Goal: Task Accomplishment & Management: Manage account settings

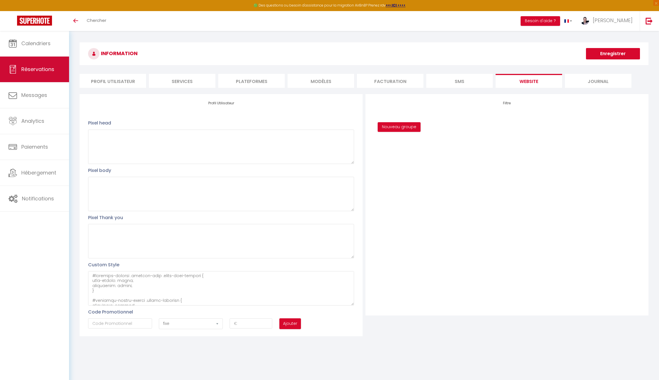
click at [38, 73] on link "Réservations" at bounding box center [34, 70] width 69 height 26
select select "not_cancelled"
select select
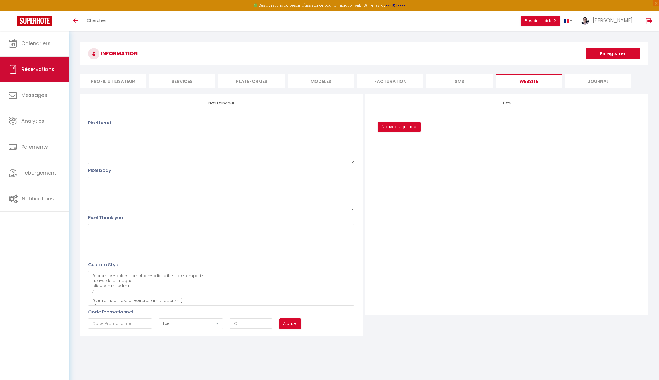
select select
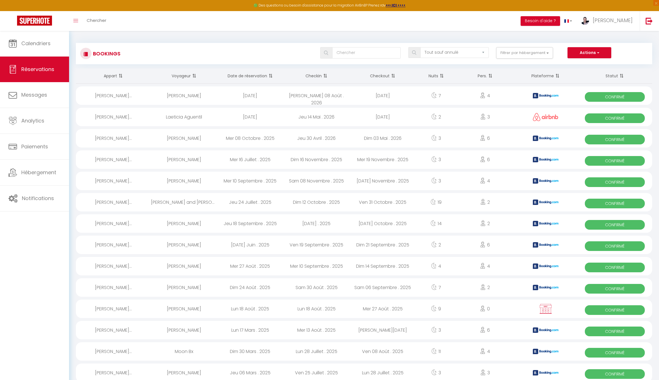
click at [194, 223] on div "Clare Allan" at bounding box center [184, 223] width 66 height 18
select select "OK"
select select "1"
select select "0"
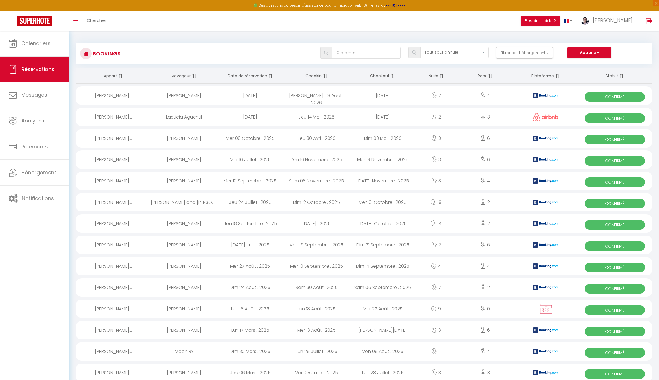
select select "1"
select select
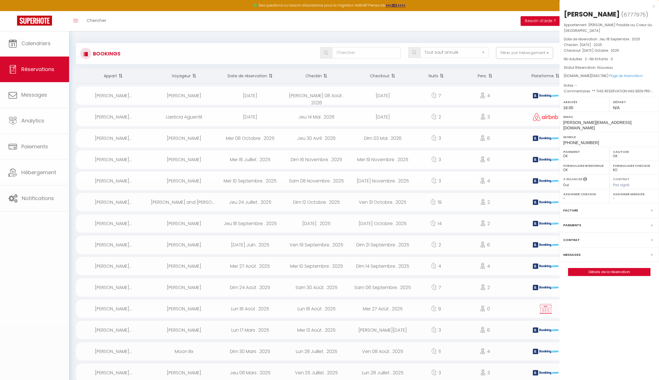
select select "34245"
select select "48630"
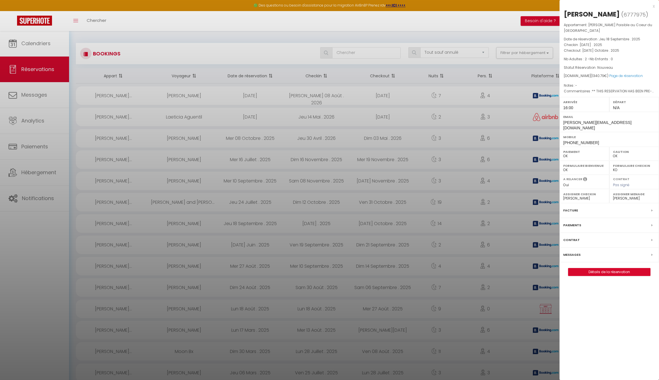
click at [577, 222] on label "Paiements" at bounding box center [572, 225] width 18 height 6
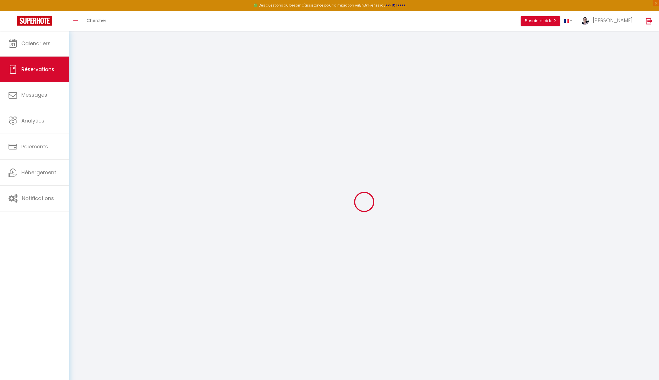
select select
checkbox input "false"
select select
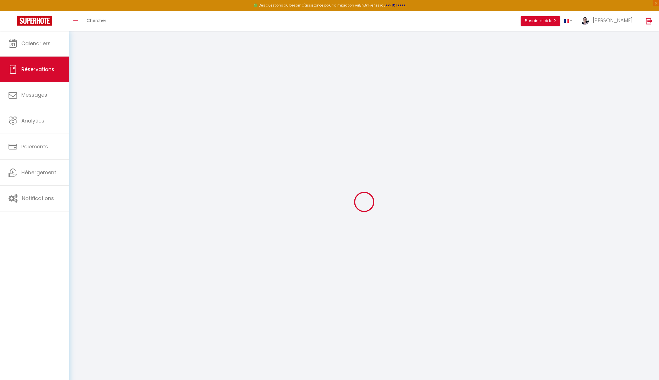
checkbox input "false"
type commentaires0 "** THIS RESERVATION HAS BEEN PRE-PAID ** BOOKING NOTE : Payment charge is EUR 1…"
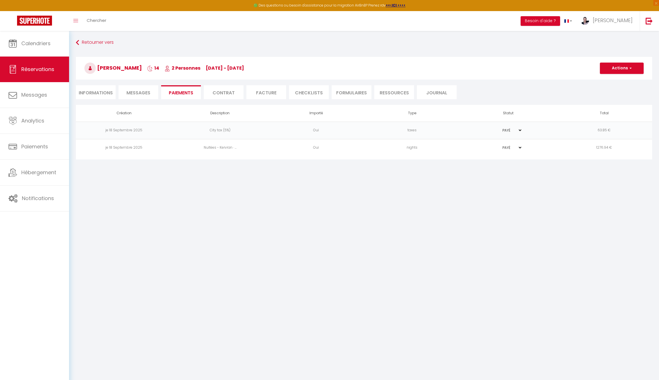
click at [632, 66] on button "Actions" at bounding box center [622, 68] width 44 height 11
click at [616, 80] on link "Encaisser un paiement" at bounding box center [629, 80] width 70 height 7
select select "nights"
type input "callan.556018@guest.booking.com"
select select "10295"
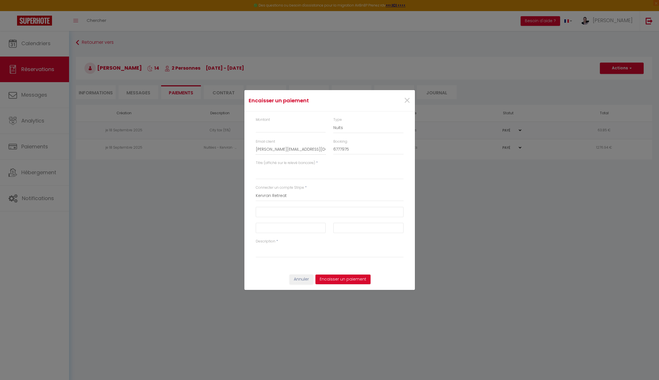
click at [308, 279] on button "Annuler" at bounding box center [302, 280] width 24 height 10
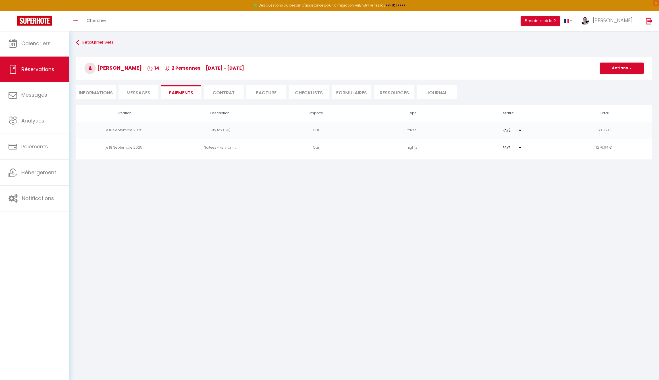
click at [633, 67] on button "Actions" at bounding box center [622, 68] width 44 height 11
click at [621, 94] on link "Créer nouveau lien paiement" at bounding box center [629, 95] width 70 height 7
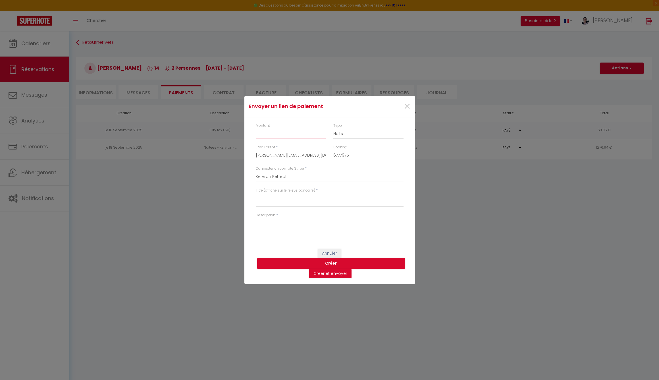
click at [267, 135] on input "Montant" at bounding box center [291, 133] width 70 height 10
select select "nights"
click at [266, 137] on input "Montant" at bounding box center [291, 133] width 70 height 10
click at [260, 131] on input "Montant" at bounding box center [291, 133] width 70 height 10
click at [326, 251] on button "Annuler" at bounding box center [330, 254] width 24 height 10
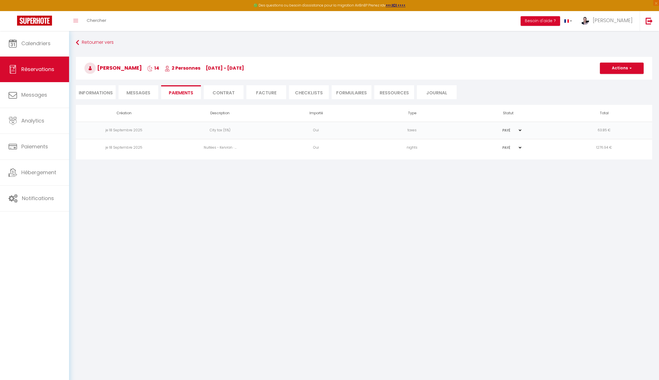
click at [617, 71] on button "Actions" at bounding box center [622, 68] width 44 height 11
click at [92, 44] on link "Retourner vers" at bounding box center [364, 43] width 577 height 10
select select "not_cancelled"
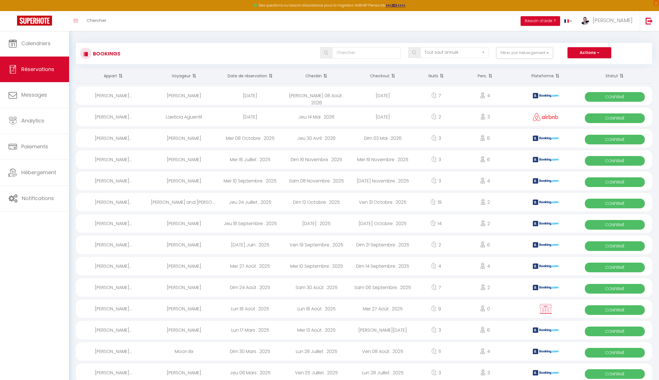
click at [592, 55] on button "Actions" at bounding box center [590, 52] width 44 height 11
click at [577, 64] on link "Nouvelle Réservation" at bounding box center [580, 64] width 61 height 7
select select
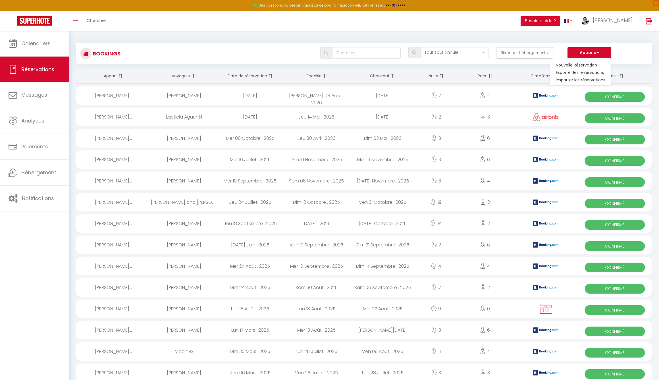
select select
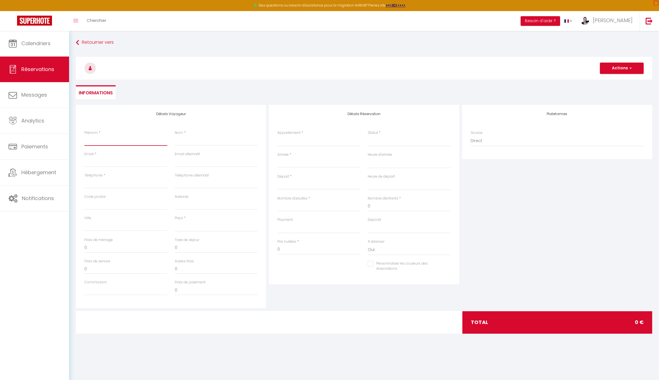
type input "C"
select select
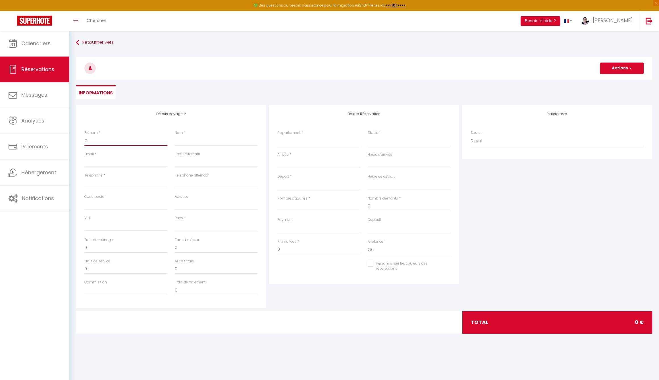
select select
checkbox input "false"
type input "Cl"
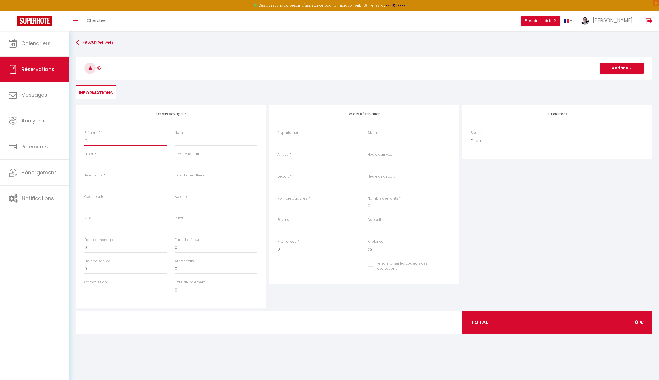
select select
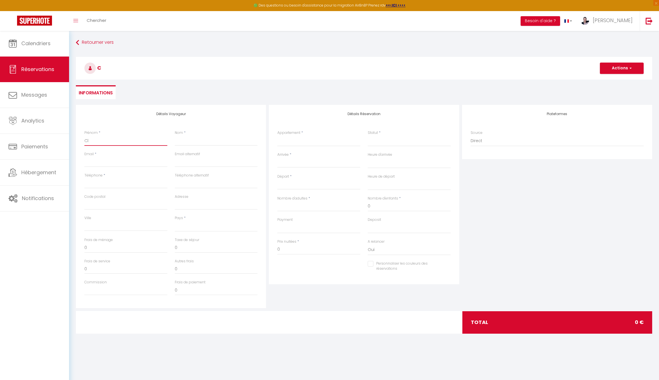
select select
checkbox input "false"
type input "Cla"
select select
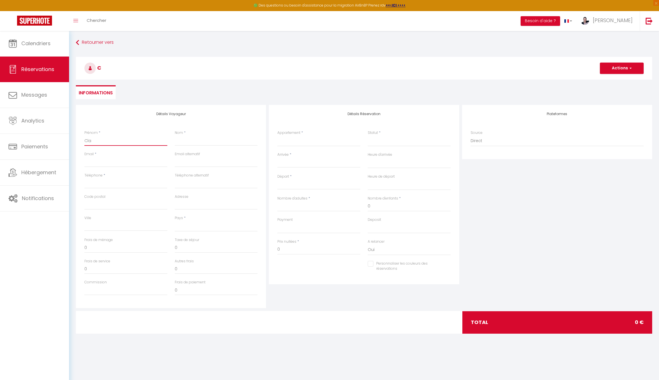
select select
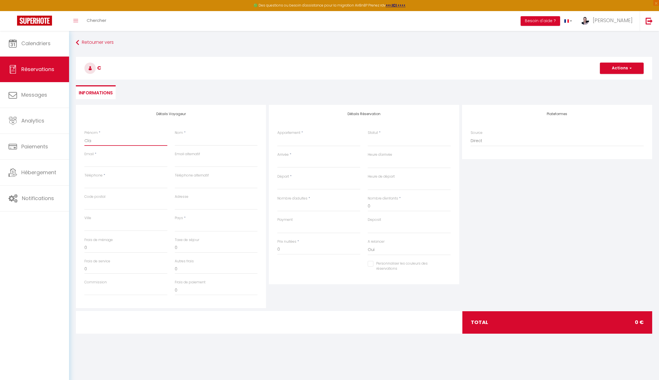
select select
checkbox input "false"
type input "Clai"
select select
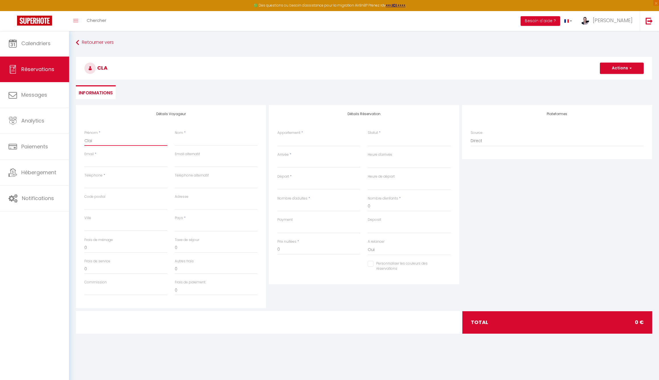
select select
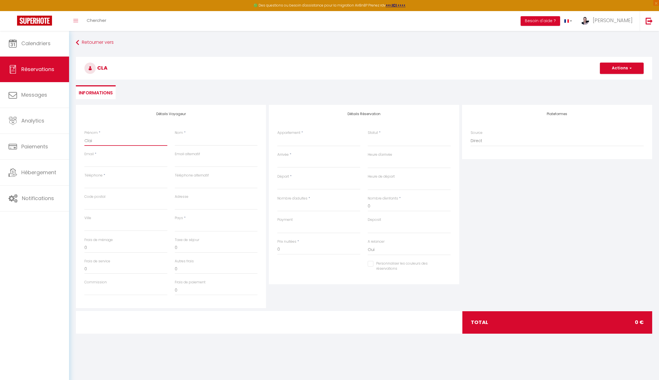
checkbox input "false"
type input "Clair"
select select
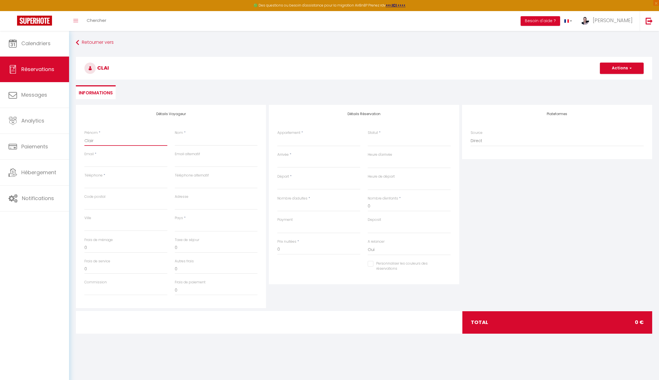
select select
checkbox input "false"
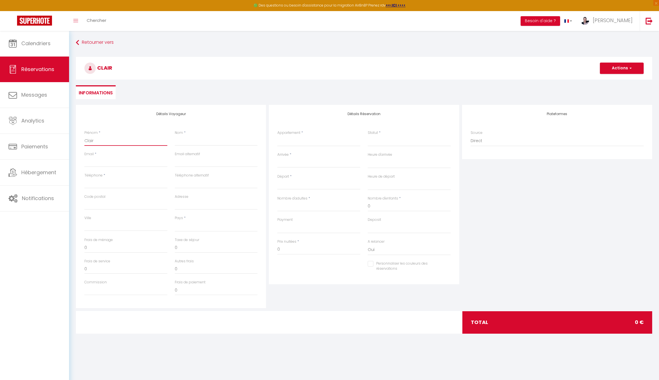
type input "Clai"
select select
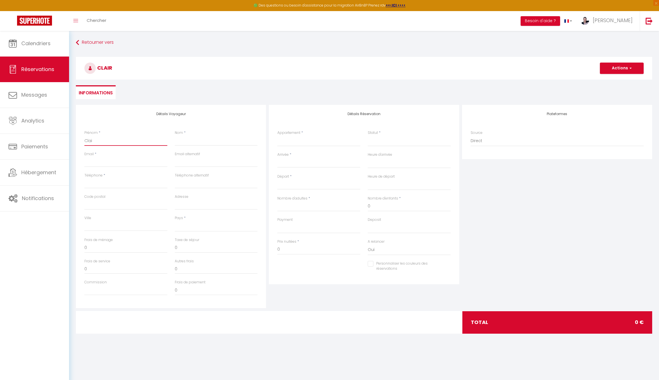
select select
checkbox input "false"
type input "Cla"
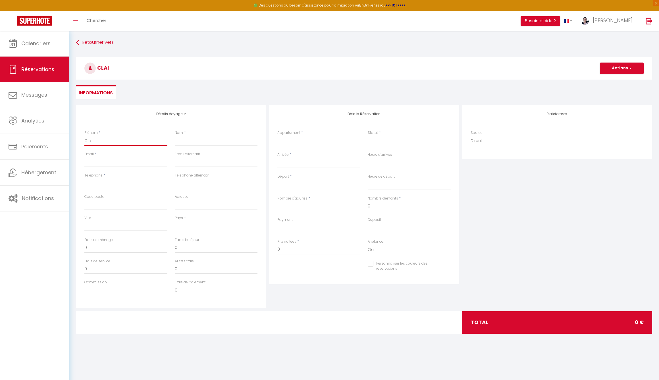
select select
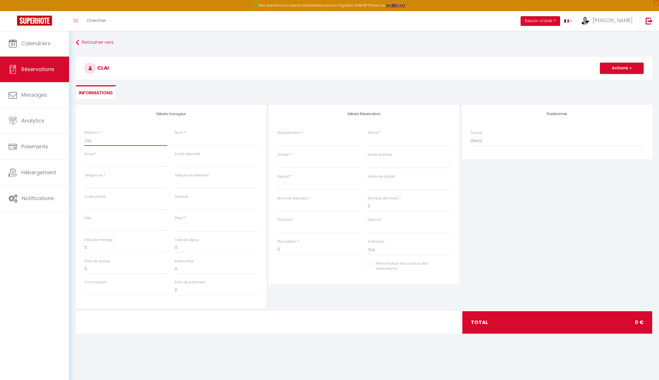
select select
checkbox input "false"
type input "Clar"
select select
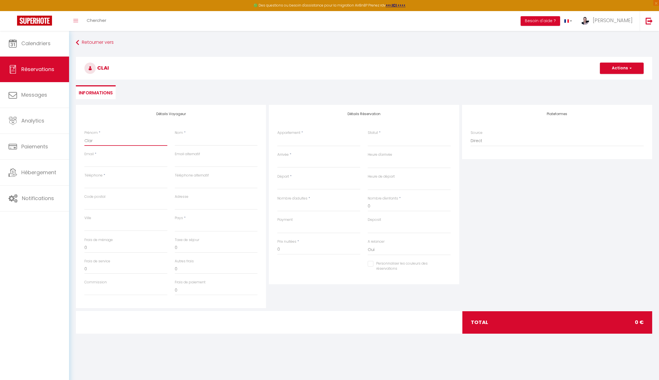
select select
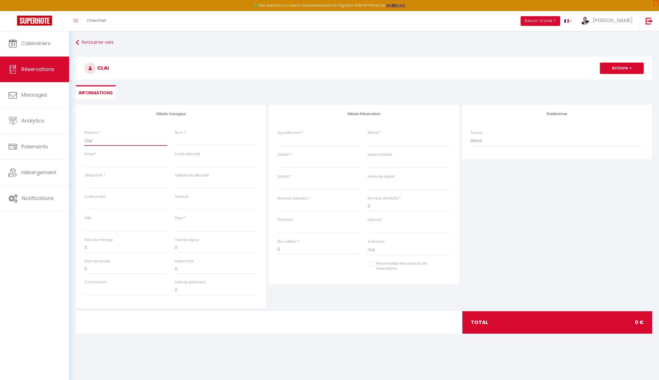
select select
checkbox input "false"
type input "Clare"
select select
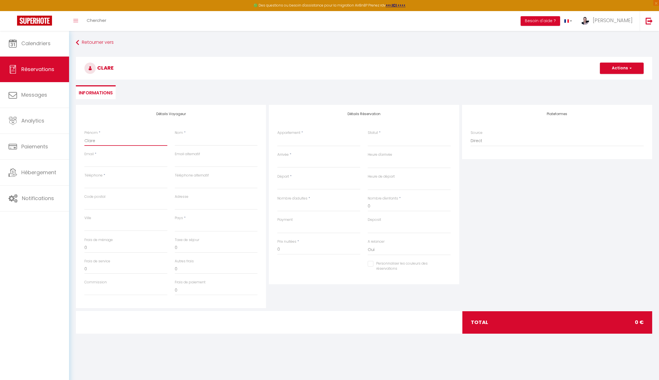
select select
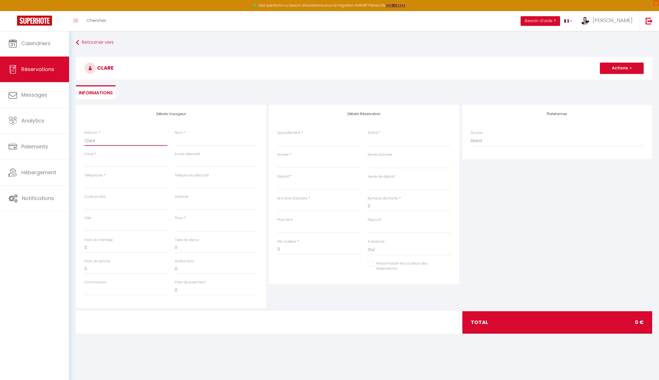
checkbox input "false"
type input "Clare"
type input "A"
select select
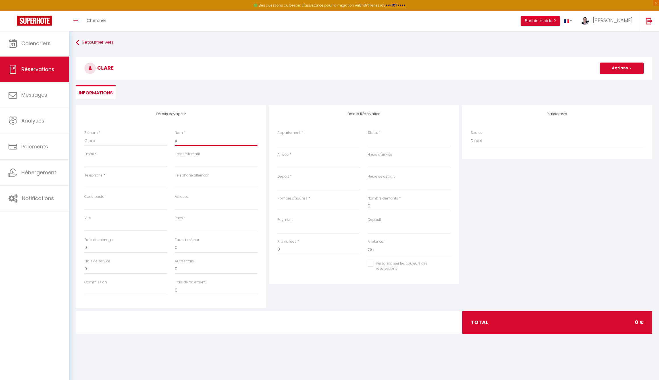
select select
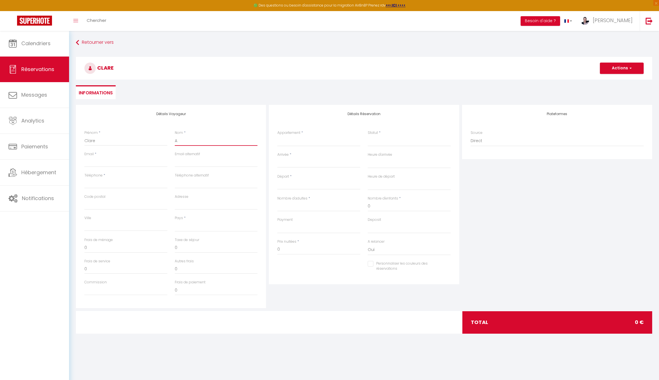
checkbox input "false"
type input "AL"
select select
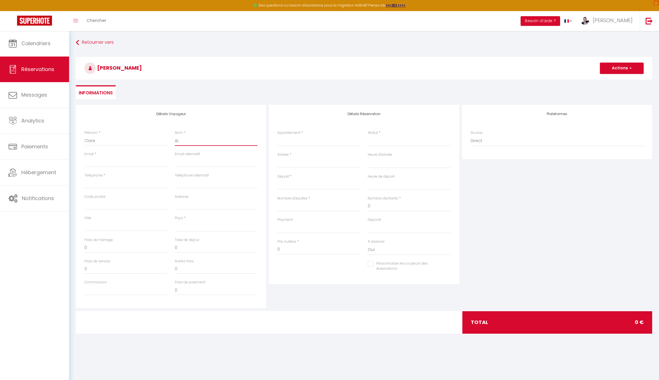
select select
checkbox input "false"
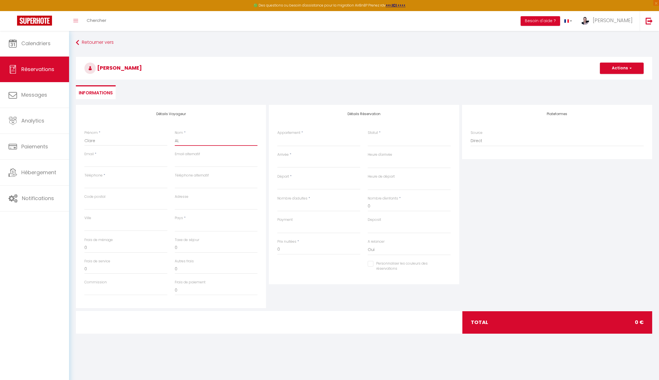
type input "ALL"
select select
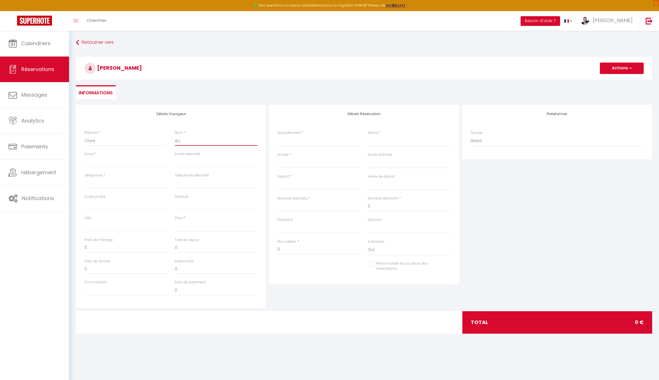
select select
checkbox input "false"
type input "ALLA"
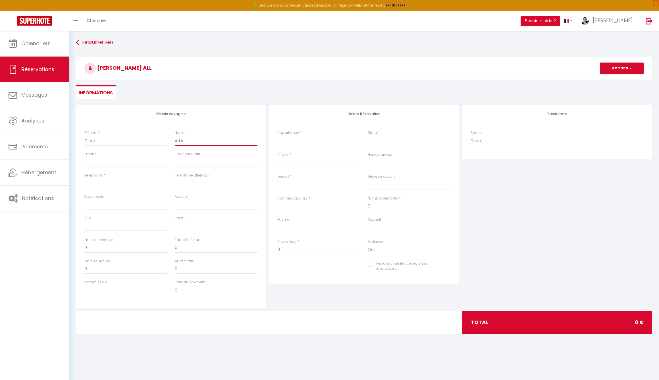
select select
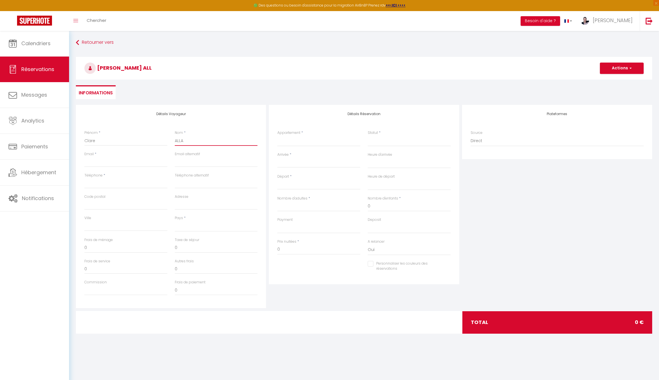
select select
checkbox input "false"
type input "ALLAN"
select select
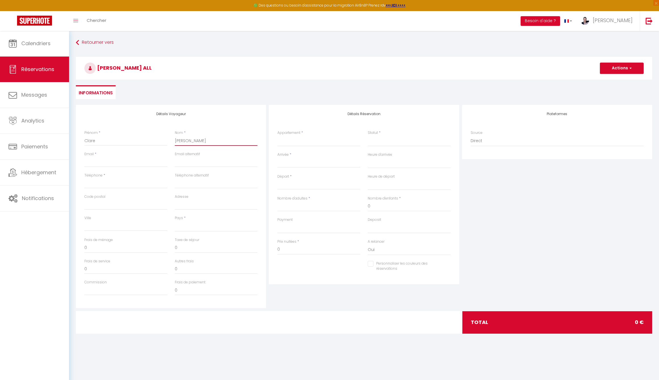
select select
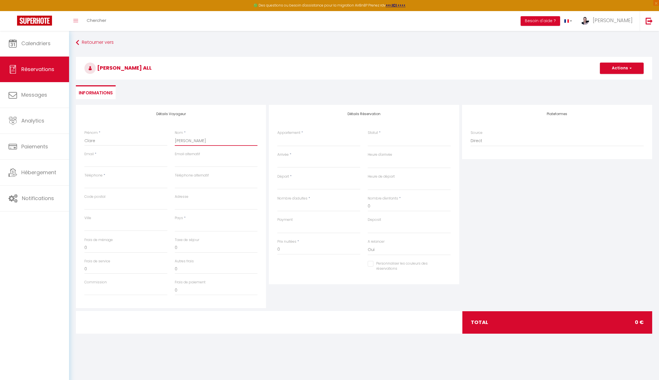
select select
checkbox input "false"
click at [183, 140] on input "ALLAN" at bounding box center [216, 141] width 83 height 10
type input "A"
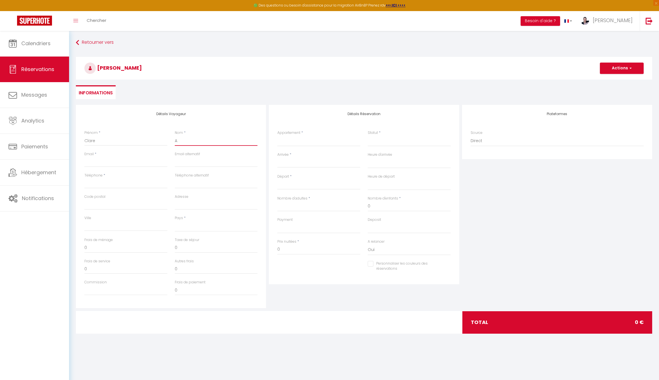
select select
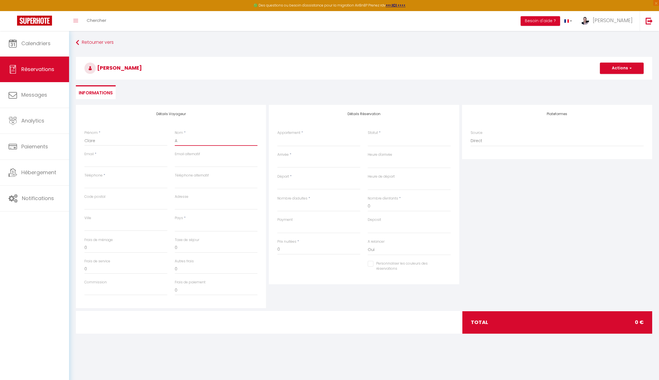
select select
checkbox input "false"
type input "AL"
select select
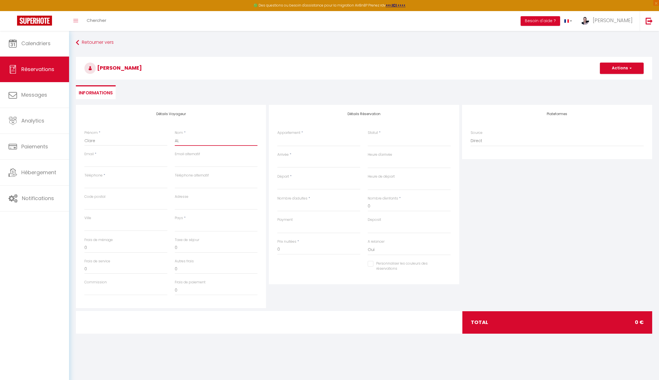
select select
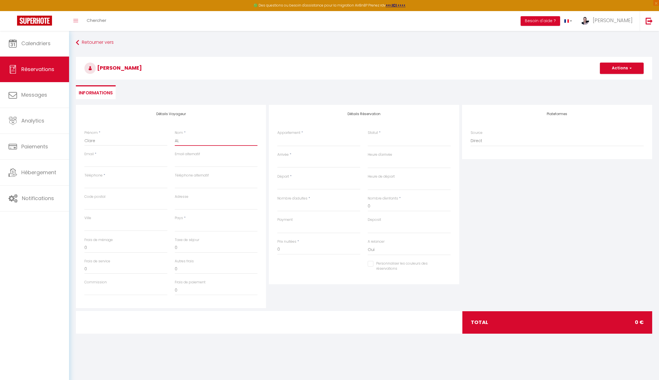
select select
checkbox input "false"
type input "ALL"
select select
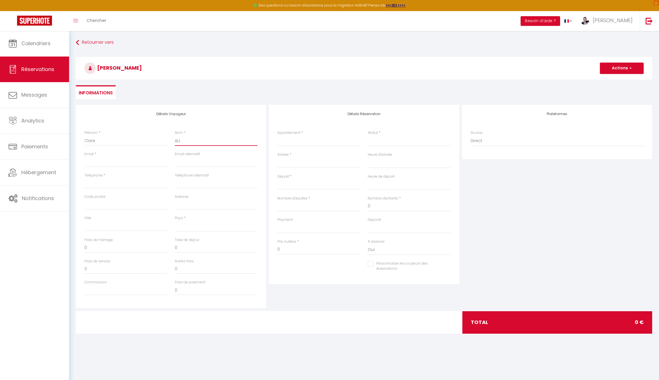
select select
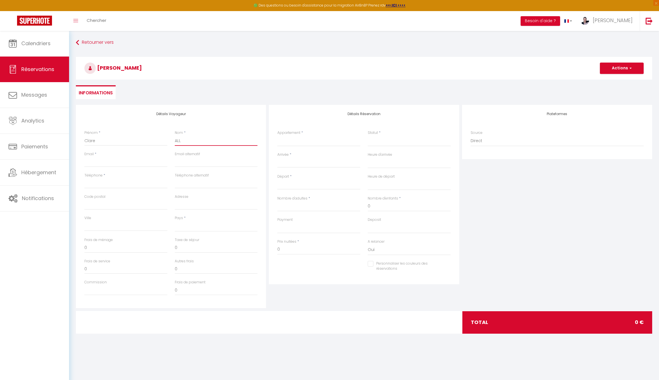
checkbox input "false"
type input "ALLA"
select select
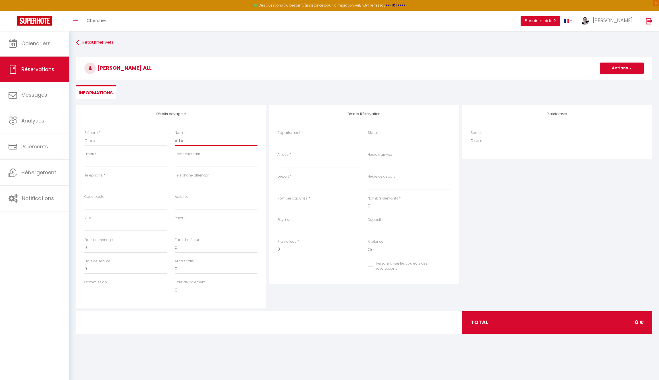
select select
checkbox input "false"
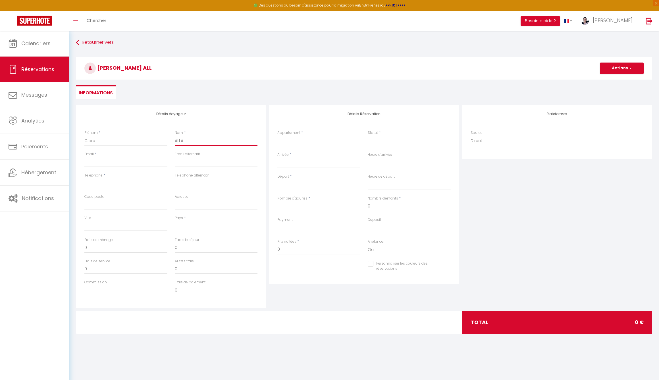
type input "ALLAN"
select select
click at [107, 163] on input "Email client" at bounding box center [125, 162] width 83 height 10
paste input "claireacton@icloud.com"
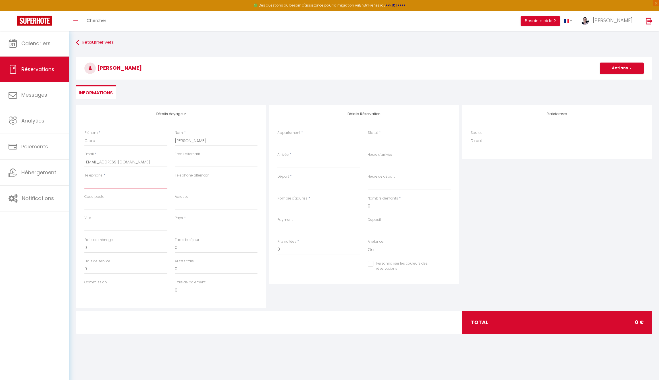
paste input "+6421301809"
click at [383, 140] on select "Confirmé Non Confirmé Annulé Annulé par le voyageur No Show Request" at bounding box center [409, 141] width 83 height 11
click at [290, 155] on span "*" at bounding box center [291, 154] width 2 height 5
click at [282, 157] on div "< Oct 2025 > Dim Lun Mar Mer Jeu Ven Sam 1 2 3 4 5 6 7 8 9 10 11 12 13 14 15 16…" at bounding box center [318, 162] width 83 height 10
click at [283, 164] on input "Arrivée" at bounding box center [318, 162] width 83 height 7
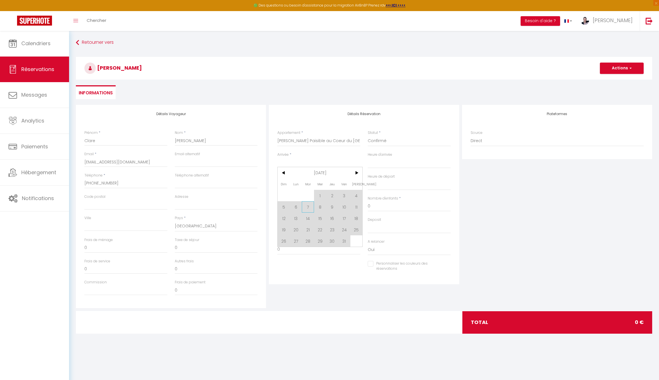
click at [308, 208] on span "7" at bounding box center [308, 206] width 12 height 11
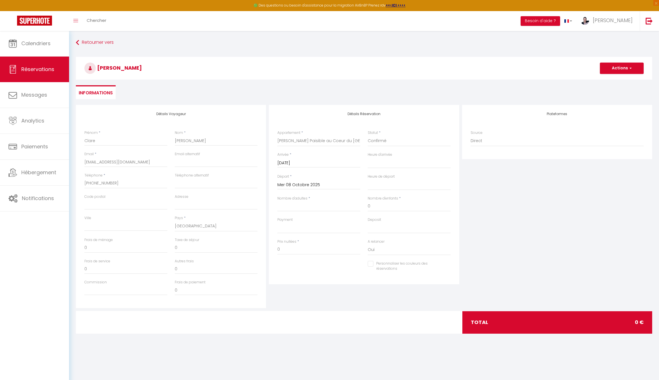
click at [300, 183] on input "Mer 08 Octobre 2025" at bounding box center [318, 184] width 83 height 7
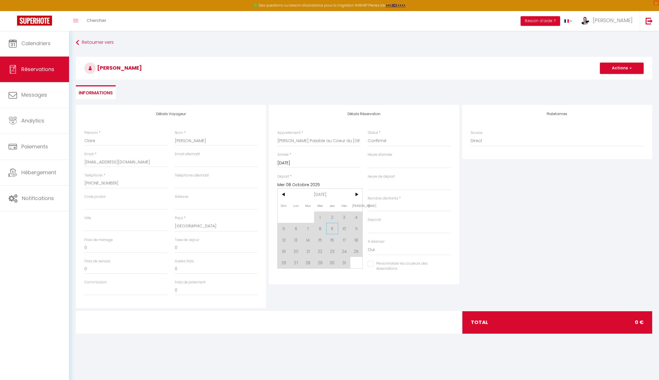
click at [333, 229] on span "9" at bounding box center [332, 228] width 12 height 11
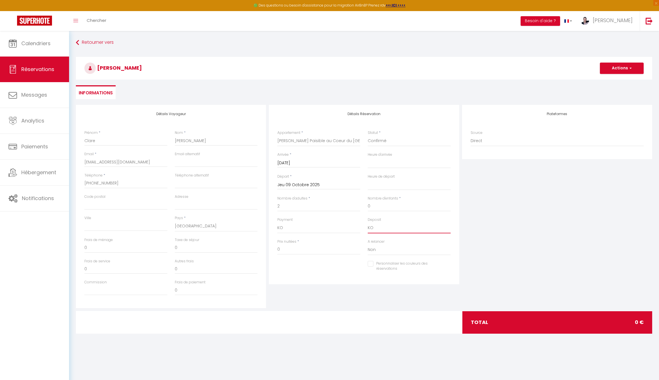
drag, startPoint x: 286, startPoint y: 248, endPoint x: 268, endPoint y: 247, distance: 18.2
click at [268, 247] on div "Détails Réservation Appartement * Kervran · Séjour Paisible au Coeur du Morbiha…" at bounding box center [364, 206] width 193 height 203
click at [283, 248] on input "0" at bounding box center [318, 249] width 83 height 10
click at [332, 271] on div "Personnaliser les couleurs des réservations #D7092E" at bounding box center [364, 269] width 181 height 16
click at [304, 271] on div "Personnaliser les couleurs des réservations #D7092E" at bounding box center [364, 269] width 181 height 16
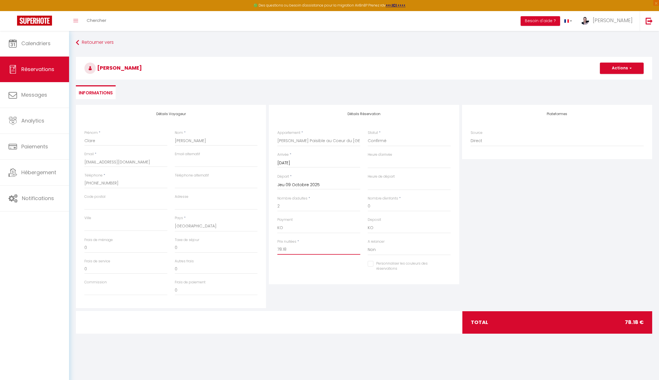
drag, startPoint x: 289, startPoint y: 248, endPoint x: 277, endPoint y: 246, distance: 11.9
click at [277, 246] on div "Prix nuitées * 78.18" at bounding box center [319, 250] width 90 height 22
click at [281, 247] on input "78.18" at bounding box center [318, 249] width 83 height 10
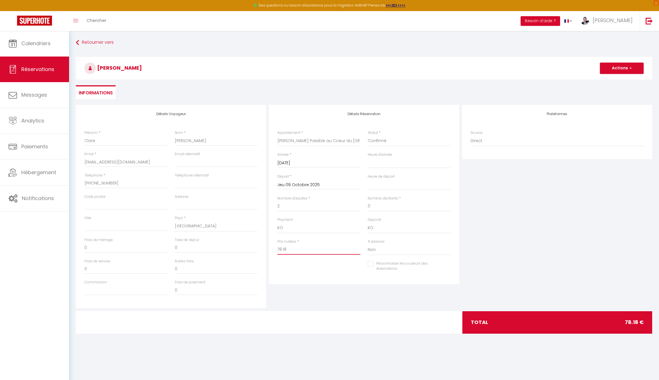
click at [281, 247] on input "78.18" at bounding box center [318, 249] width 83 height 10
click at [180, 247] on input "0" at bounding box center [216, 248] width 83 height 10
click at [175, 246] on input "0" at bounding box center [216, 248] width 83 height 10
drag, startPoint x: 183, startPoint y: 246, endPoint x: 175, endPoint y: 245, distance: 8.1
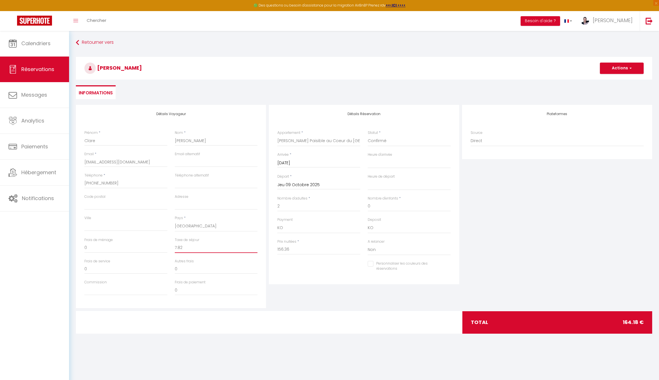
click at [175, 245] on input "7.82" at bounding box center [216, 248] width 83 height 10
click at [175, 245] on input "0" at bounding box center [216, 248] width 83 height 10
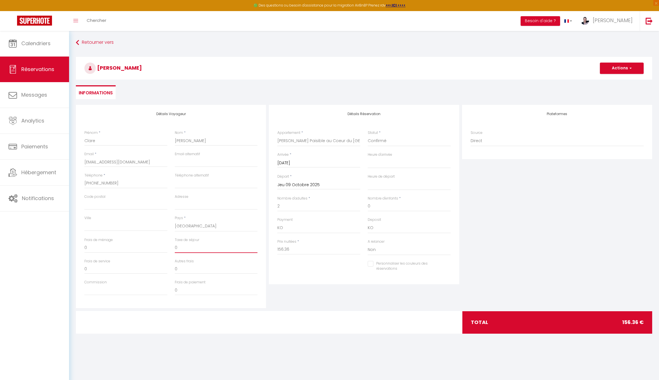
click at [175, 245] on input "0" at bounding box center [216, 248] width 83 height 10
click at [534, 241] on div "Plateformes Source Direct Airbnb.com Booking.com Chalet montagne Expedia Gite d…" at bounding box center [557, 206] width 193 height 203
click at [626, 71] on button "Actions" at bounding box center [622, 68] width 44 height 11
click at [615, 81] on link "Enregistrer" at bounding box center [616, 80] width 45 height 7
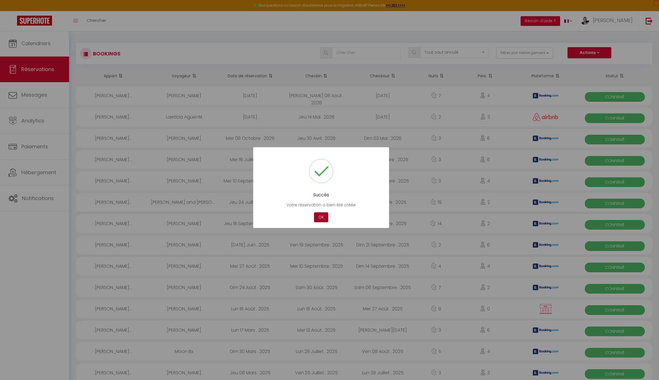
click at [320, 219] on button "OK" at bounding box center [321, 217] width 14 height 10
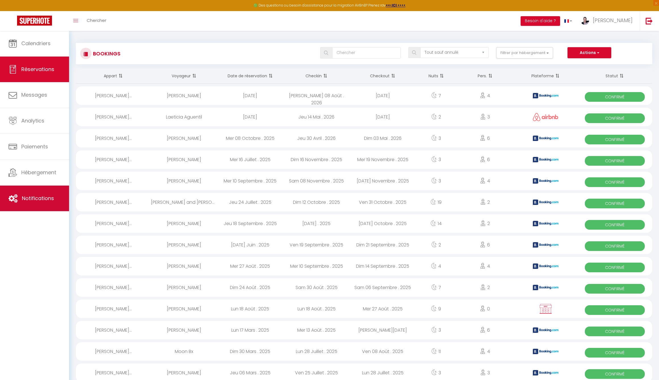
click at [30, 195] on span "Notifications" at bounding box center [38, 198] width 32 height 7
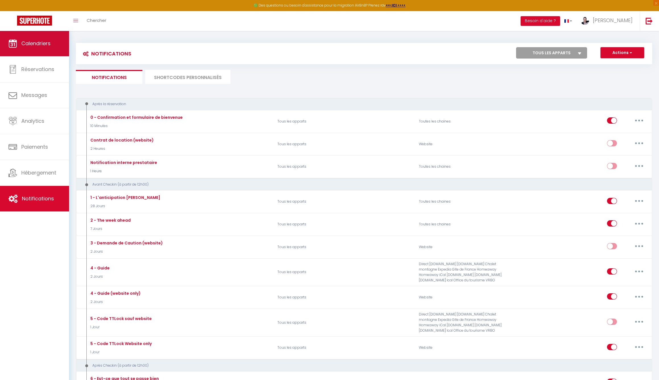
click at [41, 47] on link "Calendriers" at bounding box center [34, 44] width 69 height 26
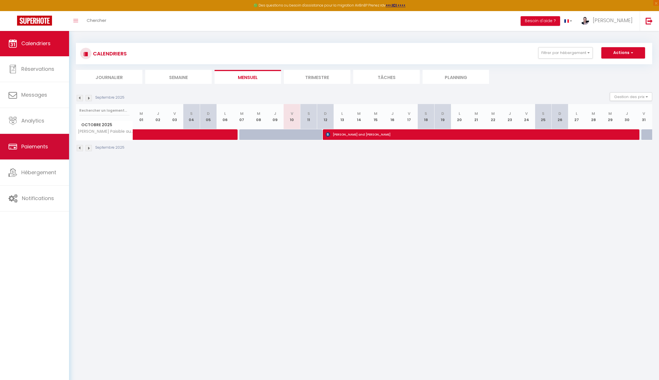
click at [32, 146] on span "Paiements" at bounding box center [34, 146] width 27 height 7
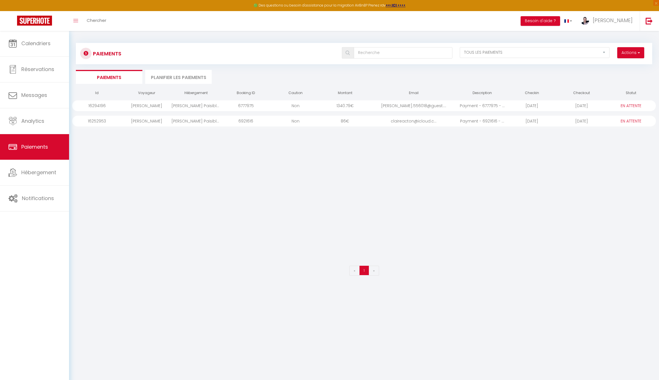
click at [432, 122] on div "claireacton@icloud.c..." at bounding box center [414, 121] width 88 height 11
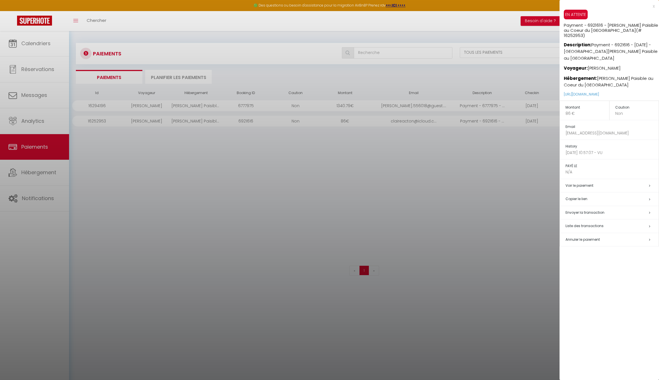
click at [579, 237] on span "Annuler le paiement" at bounding box center [583, 239] width 34 height 5
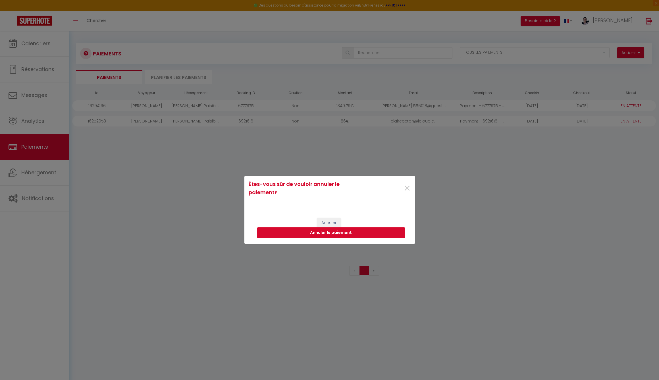
click at [337, 233] on button "Annuler le paiement" at bounding box center [331, 232] width 148 height 11
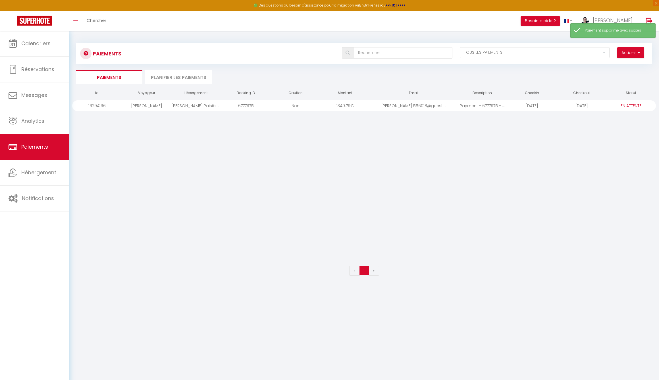
click at [635, 54] on button "Actions" at bounding box center [630, 52] width 27 height 11
click at [607, 65] on link "Créer nouveau lien paiement" at bounding box center [609, 64] width 70 height 7
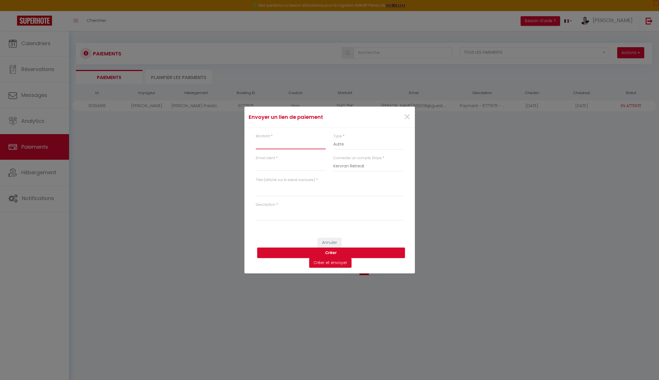
click at [270, 146] on input "Montant" at bounding box center [291, 144] width 70 height 10
click at [170, 159] on div "Envoyer un lien de paiement × Montant * Type * Nuits Frais de ménage Taxe de sé…" at bounding box center [329, 190] width 659 height 380
click at [38, 206] on div "Envoyer un lien de paiement × Montant * Type * Nuits Frais de ménage Taxe de sé…" at bounding box center [329, 190] width 659 height 380
click at [403, 116] on div "×" at bounding box center [400, 117] width 28 height 13
click at [410, 117] on span "×" at bounding box center [407, 117] width 7 height 17
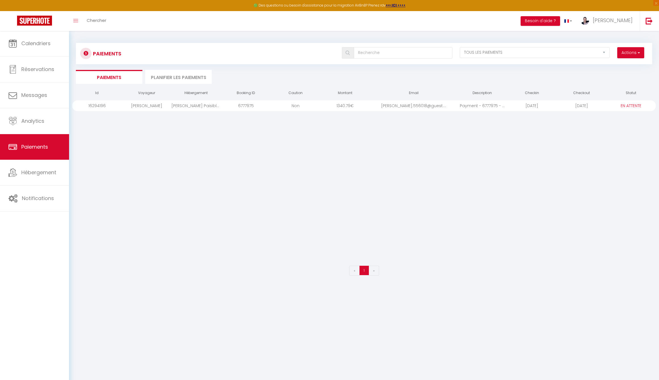
click at [197, 76] on li "Planifier les paiements" at bounding box center [178, 77] width 67 height 14
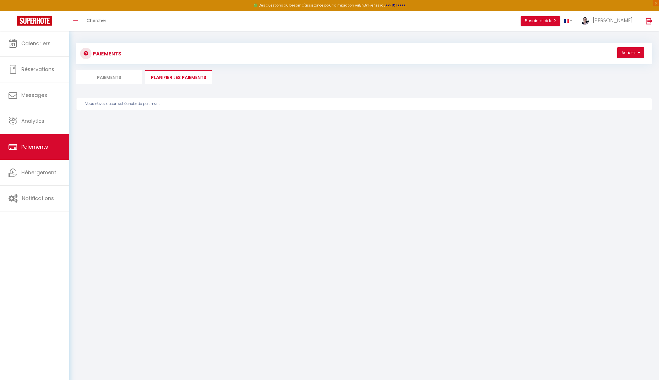
click at [119, 76] on li "Paiements" at bounding box center [109, 77] width 67 height 14
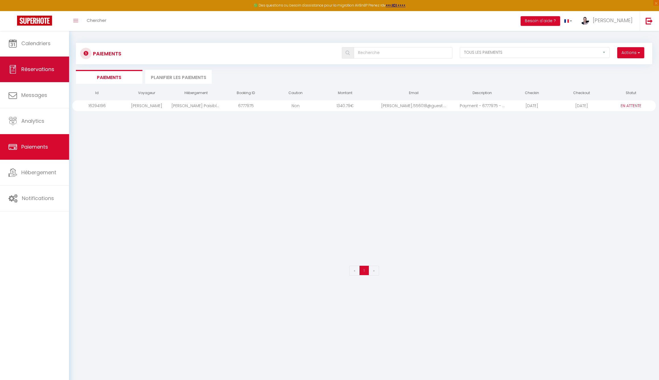
click at [40, 66] on span "Réservations" at bounding box center [37, 69] width 33 height 7
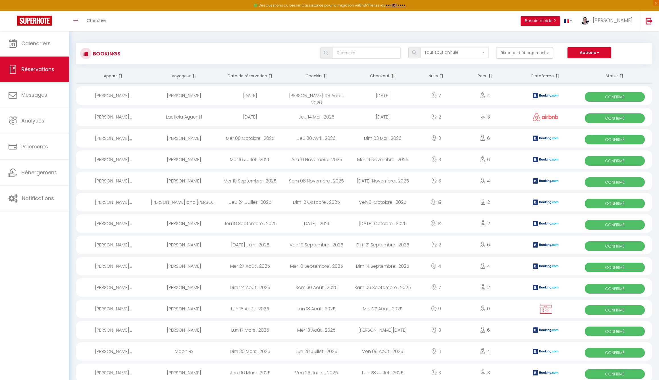
click at [41, 71] on span "Réservations" at bounding box center [37, 69] width 33 height 7
click at [36, 46] on span "Calendriers" at bounding box center [35, 43] width 29 height 7
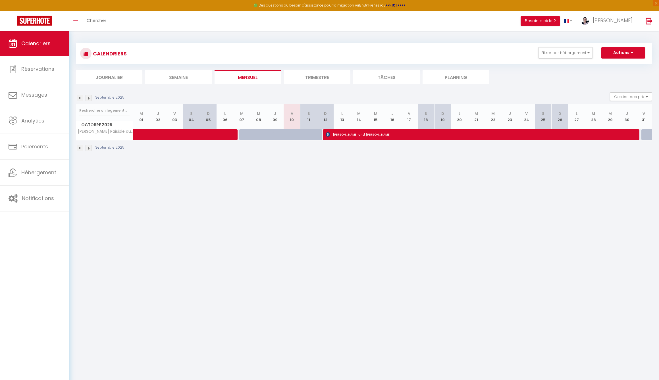
click at [322, 79] on li "Trimestre" at bounding box center [317, 77] width 67 height 14
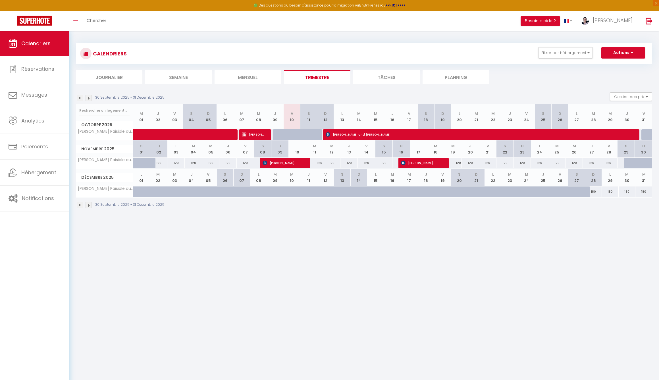
click at [253, 135] on span "Clare Allan" at bounding box center [253, 134] width 22 height 11
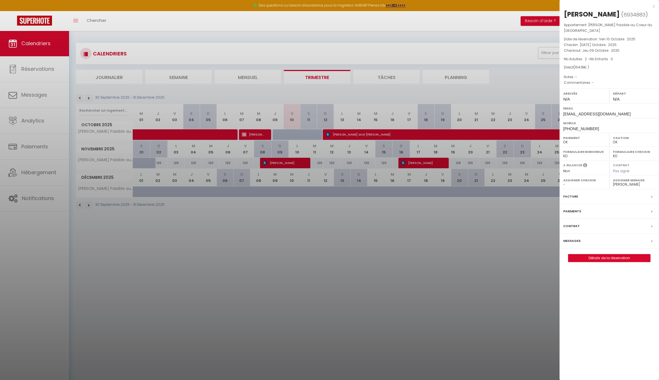
click at [600, 258] on link "Détails de la réservation" at bounding box center [610, 257] width 82 height 7
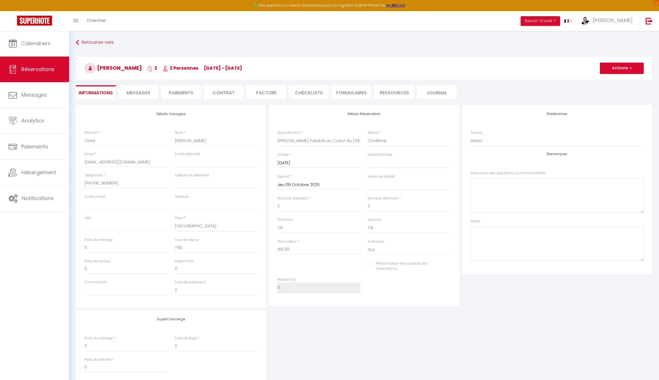
click at [138, 92] on span "Messages" at bounding box center [139, 93] width 24 height 7
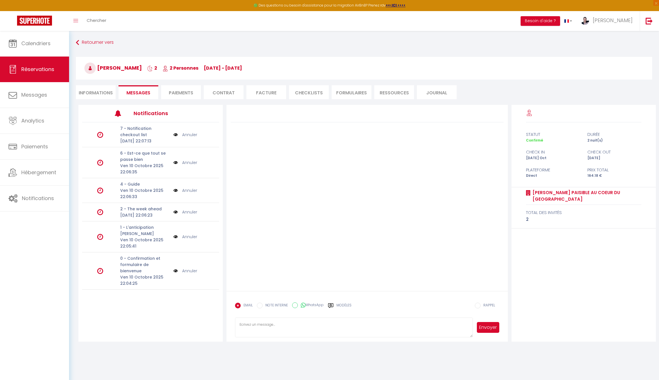
click at [177, 137] on img at bounding box center [175, 135] width 5 height 6
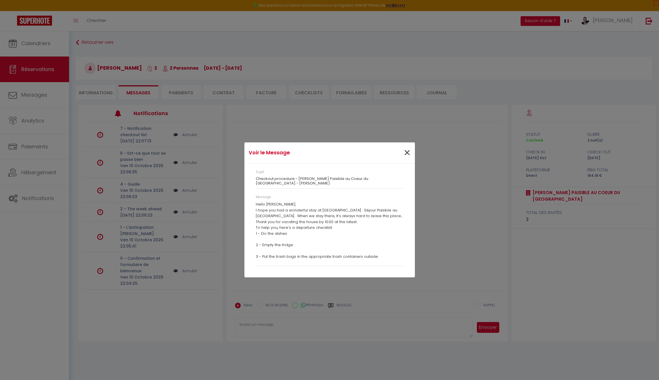
click at [407, 154] on span "×" at bounding box center [407, 152] width 7 height 17
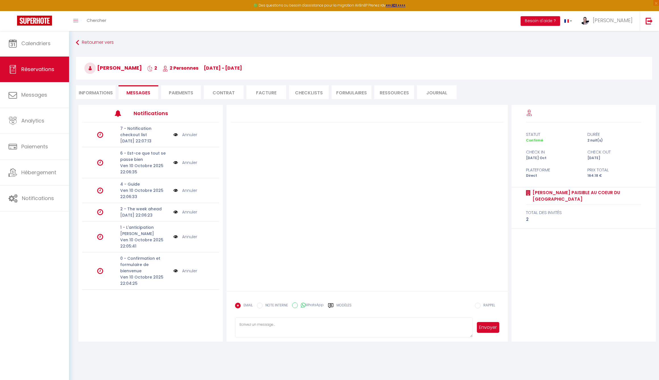
click at [175, 137] on img at bounding box center [175, 135] width 5 height 6
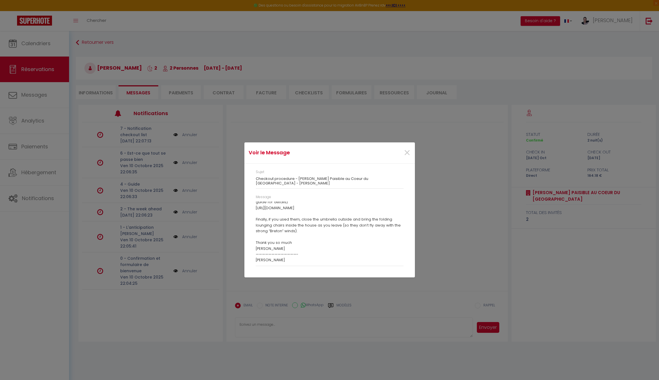
scroll to position [98, 0]
click at [407, 153] on span "×" at bounding box center [407, 152] width 7 height 17
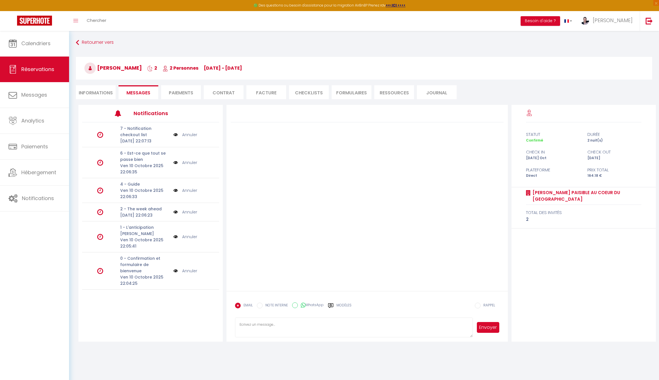
click at [189, 274] on link "Annuler" at bounding box center [189, 271] width 15 height 6
click at [188, 240] on link "Annuler" at bounding box center [189, 237] width 15 height 6
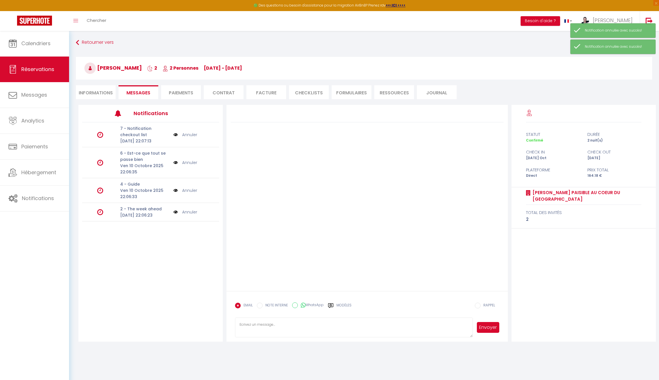
click at [193, 215] on link "Annuler" at bounding box center [189, 212] width 15 height 6
click at [192, 194] on link "Annuler" at bounding box center [189, 190] width 15 height 6
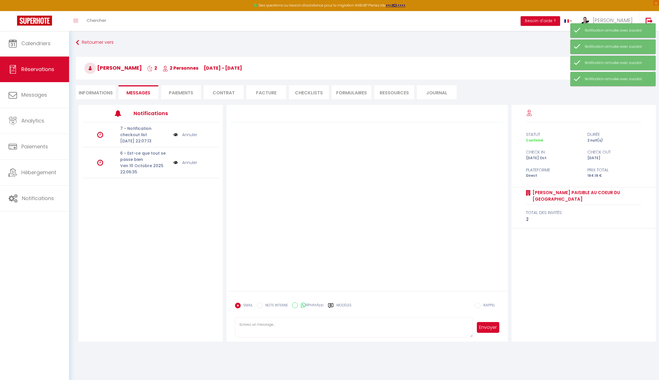
click at [193, 166] on link "Annuler" at bounding box center [189, 162] width 15 height 6
click at [193, 138] on link "Annuler" at bounding box center [189, 135] width 15 height 6
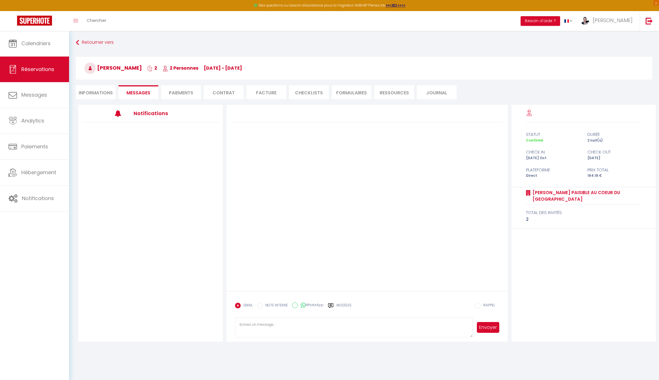
click at [99, 94] on li "Informations" at bounding box center [96, 92] width 40 height 14
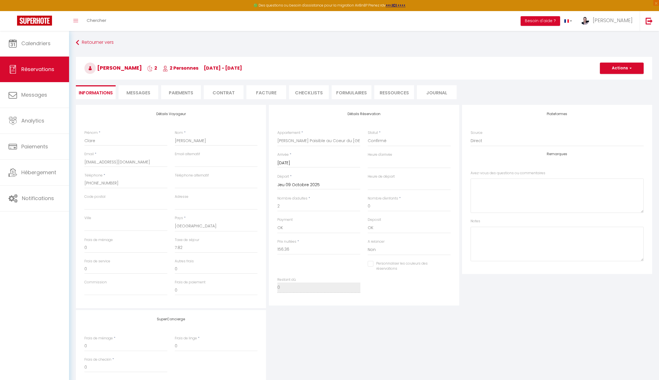
click at [186, 96] on li "Paiements" at bounding box center [181, 92] width 40 height 14
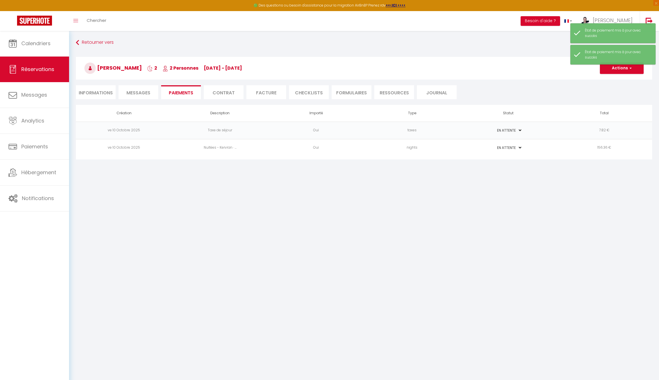
click at [229, 92] on li "Contrat" at bounding box center [224, 92] width 40 height 14
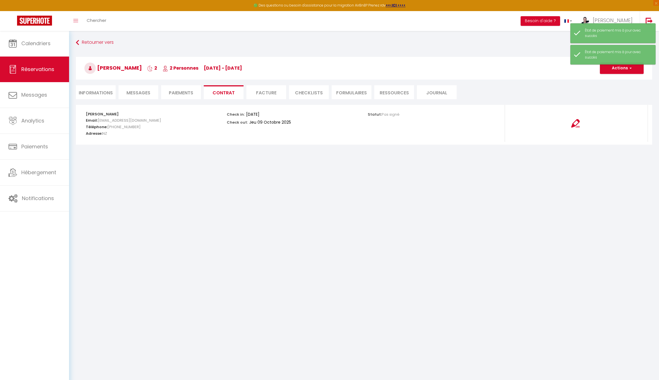
click at [273, 94] on li "Facture" at bounding box center [266, 92] width 40 height 14
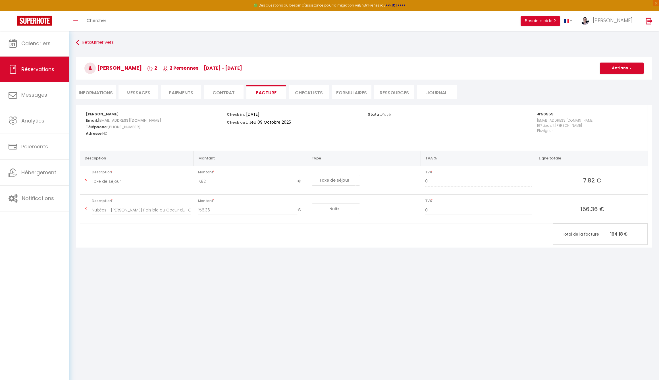
click at [622, 69] on button "Actions" at bounding box center [622, 68] width 44 height 11
click at [614, 87] on link "Aperçu et éditer" at bounding box center [618, 87] width 48 height 7
click at [98, 94] on li "Informations" at bounding box center [96, 92] width 40 height 14
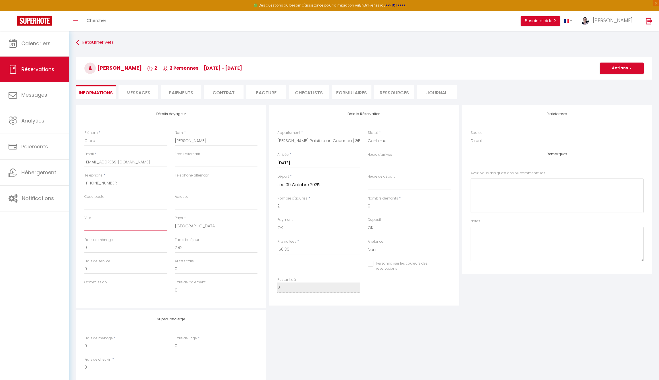
paste input "Collingwood"
click at [618, 71] on button "Actions" at bounding box center [622, 68] width 44 height 11
click at [616, 79] on link "Enregistrer" at bounding box center [616, 80] width 45 height 7
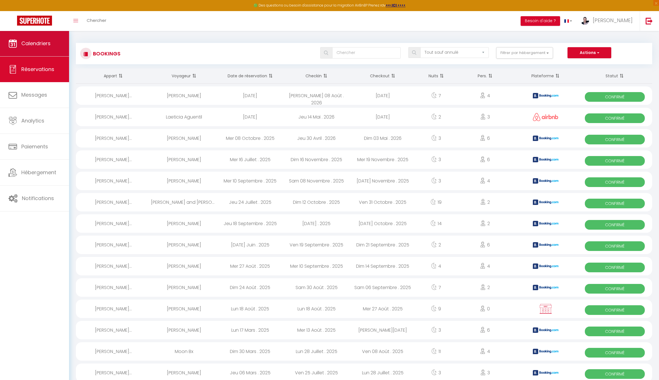
click at [37, 43] on span "Calendriers" at bounding box center [35, 43] width 29 height 7
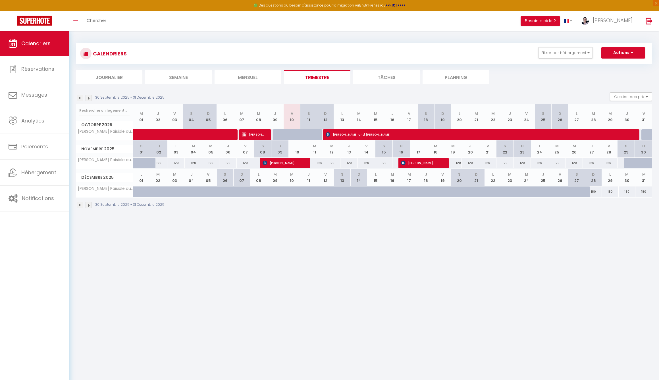
click at [249, 137] on span "Clare Allan" at bounding box center [253, 134] width 22 height 11
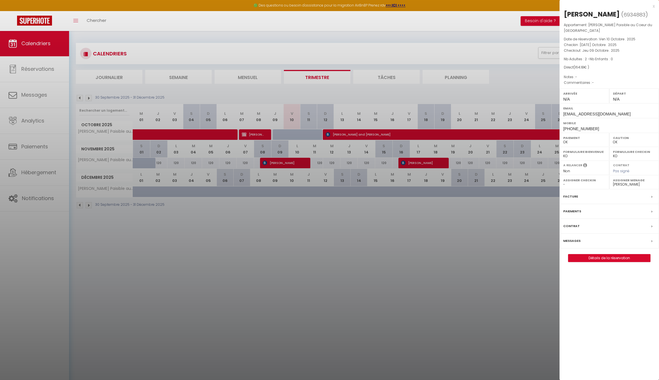
click at [575, 210] on label "Paiements" at bounding box center [572, 211] width 18 height 6
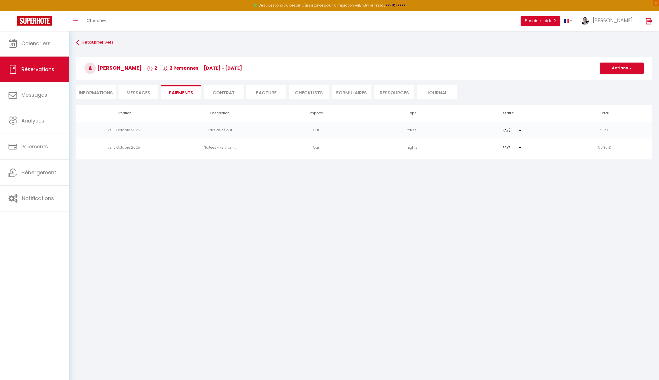
click at [507, 131] on select "PAYÉ EN ATTENTE" at bounding box center [508, 130] width 28 height 5
click at [507, 147] on select "PAYÉ EN ATTENTE" at bounding box center [508, 147] width 28 height 5
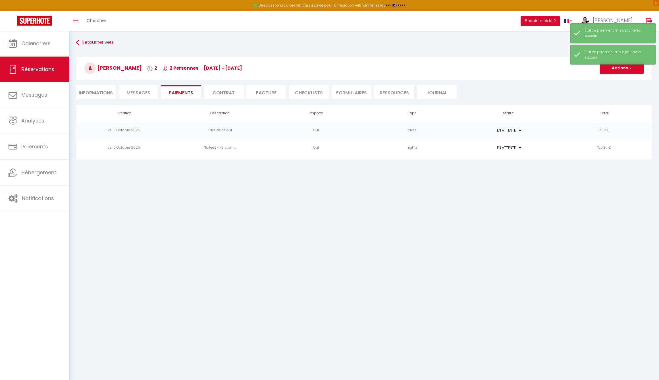
click at [269, 90] on li "Facture" at bounding box center [266, 92] width 40 height 14
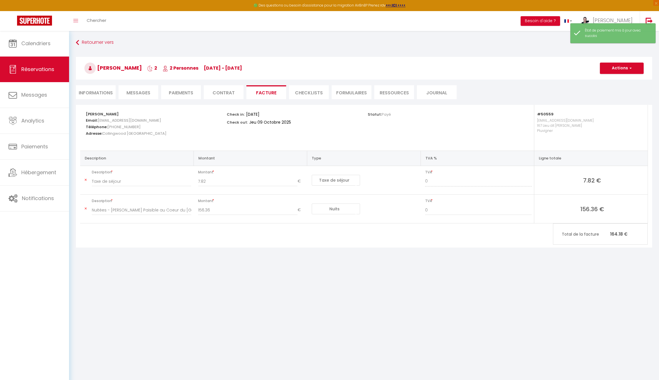
click at [620, 68] on button "Actions" at bounding box center [622, 68] width 44 height 11
click at [613, 79] on link "Enregistrer" at bounding box center [618, 80] width 48 height 7
click at [185, 94] on li "Paiements" at bounding box center [181, 92] width 40 height 14
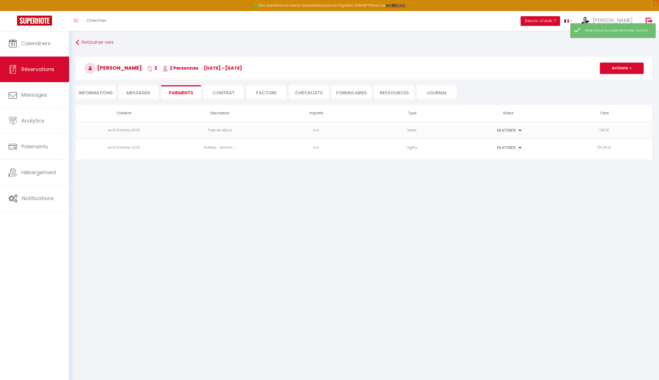
click at [615, 71] on button "Actions" at bounding box center [622, 68] width 44 height 11
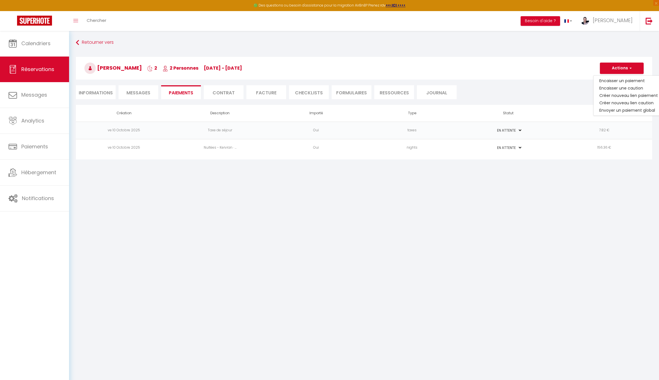
click at [269, 92] on li "Facture" at bounding box center [266, 92] width 40 height 14
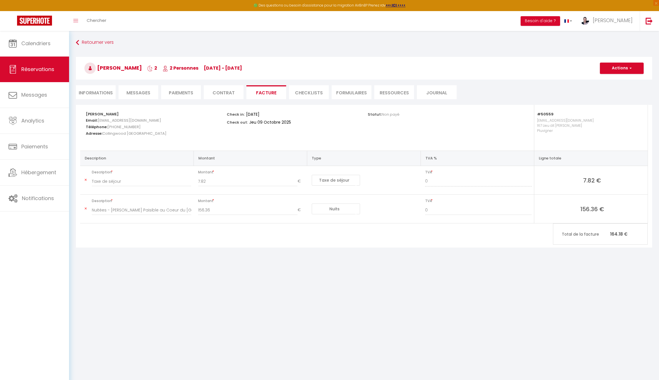
click at [620, 69] on button "Actions" at bounding box center [622, 68] width 44 height 11
click at [614, 96] on link "Envoyer la facture" at bounding box center [618, 95] width 48 height 7
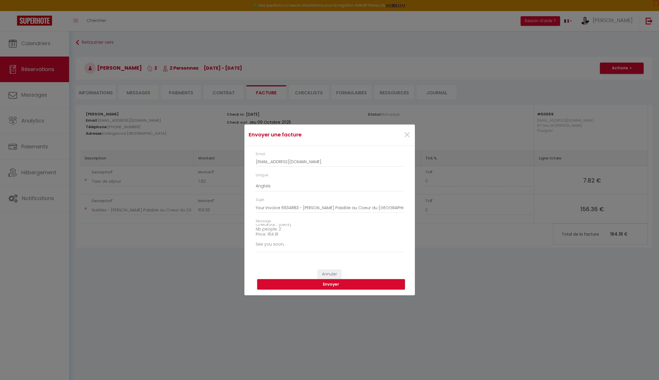
scroll to position [55, 0]
drag, startPoint x: 256, startPoint y: 241, endPoint x: 301, endPoint y: 241, distance: 44.9
click at [301, 241] on textarea "Hi, Here is the link to download your invoice: https://superhote.com/applink/in…" at bounding box center [330, 238] width 148 height 29
drag, startPoint x: 291, startPoint y: 242, endPoint x: 254, endPoint y: 241, distance: 37.8
click at [254, 241] on div "Message Hi, Here is the link to download your invoice: https://superhote.com/ap…" at bounding box center [329, 239] width 155 height 40
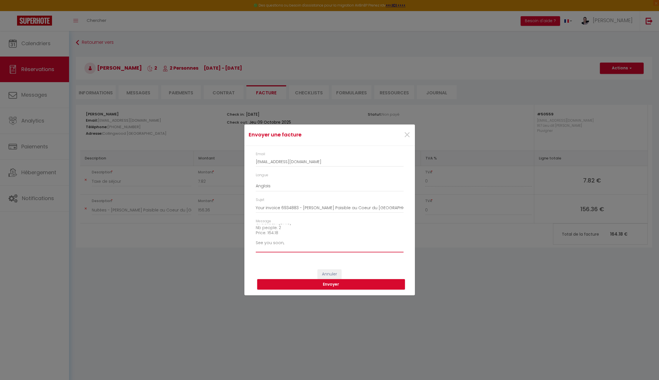
drag, startPoint x: 257, startPoint y: 241, endPoint x: 294, endPoint y: 241, distance: 37.0
click at [294, 241] on textarea "Hi, Here is the link to download your invoice: https://superhote.com/applink/in…" at bounding box center [330, 238] width 148 height 29
click at [286, 241] on textarea "Hi, Here is the link to download your invoice: https://superhote.com/applink/in…" at bounding box center [330, 238] width 148 height 29
click at [331, 283] on button "Envoyer" at bounding box center [331, 284] width 148 height 11
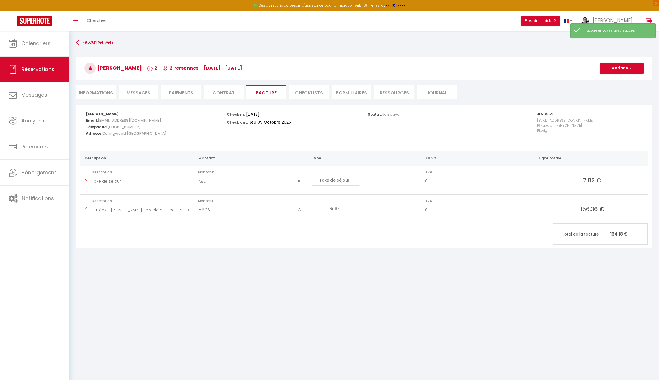
click at [619, 68] on button "Actions" at bounding box center [622, 68] width 44 height 11
click at [608, 80] on link "Enregistrer" at bounding box center [618, 80] width 48 height 7
click at [183, 96] on li "Paiements" at bounding box center [181, 92] width 40 height 14
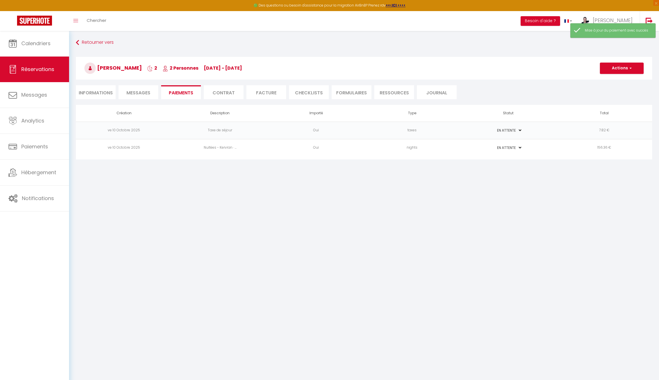
click at [617, 67] on button "Actions" at bounding box center [622, 68] width 44 height 11
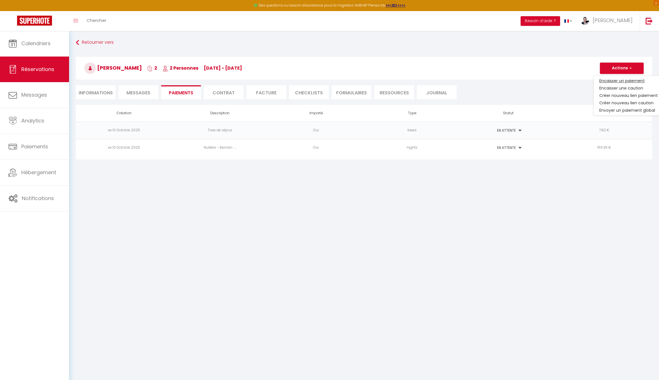
click at [617, 80] on link "Encaisser un paiement" at bounding box center [629, 80] width 70 height 7
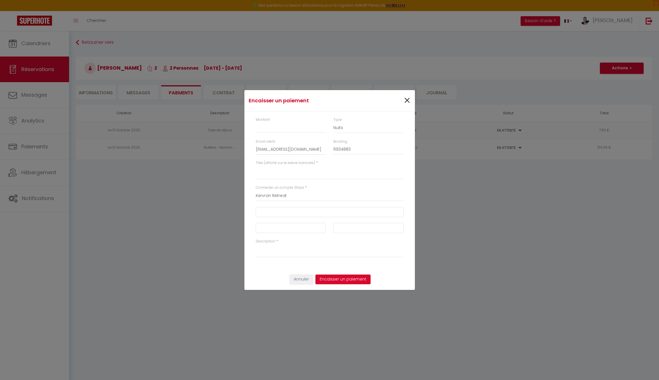
click at [405, 103] on span "×" at bounding box center [407, 100] width 7 height 17
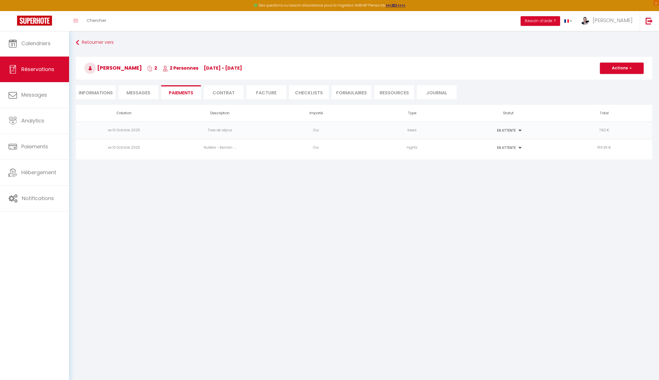
click at [618, 70] on button "Actions" at bounding box center [622, 68] width 44 height 11
click at [617, 96] on link "Créer nouveau lien paiement" at bounding box center [629, 95] width 70 height 7
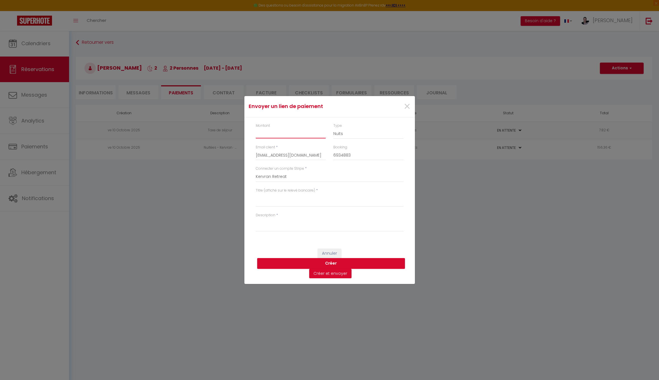
click at [272, 137] on input "Montant" at bounding box center [291, 133] width 70 height 10
click at [264, 200] on textarea "Titre (affiché sur le relevé bancaire)" at bounding box center [330, 200] width 148 height 14
click at [265, 204] on textarea "Titre (affiché sur le relevé bancaire)" at bounding box center [330, 200] width 148 height 14
click at [268, 228] on textarea "Description" at bounding box center [330, 225] width 148 height 14
click at [329, 275] on button "Créer et envoyer" at bounding box center [330, 274] width 42 height 10
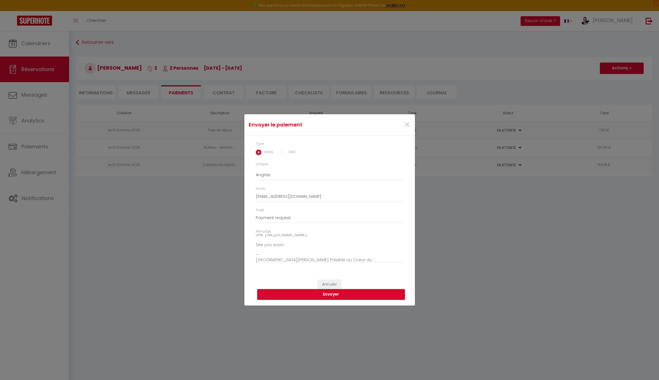
scroll to position [33, 0]
drag, startPoint x: 291, startPoint y: 243, endPoint x: 243, endPoint y: 243, distance: 47.2
click at [243, 243] on div "Envoyer le paiement × Type EMAIL SMS Langue Anglais Français Espagnol Portugais…" at bounding box center [329, 190] width 659 height 380
drag, startPoint x: 256, startPoint y: 244, endPoint x: 284, endPoint y: 245, distance: 27.6
click at [284, 245] on textarea "Hi, We invite you to click on the link below to make the payment: Title : Kervr…" at bounding box center [330, 248] width 148 height 29
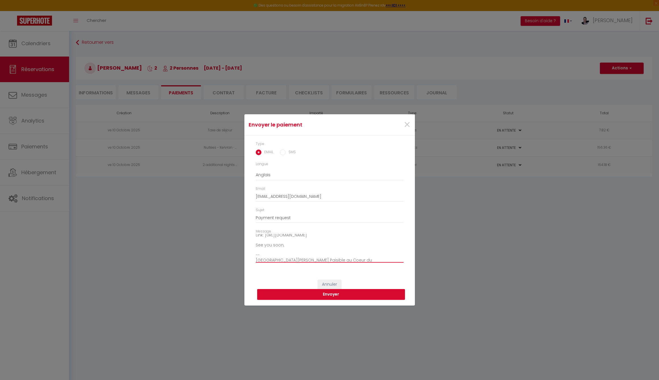
click at [284, 245] on textarea "Hi, We invite you to click on the link below to make the payment: Title : Kervr…" at bounding box center [330, 248] width 148 height 29
click at [319, 258] on textarea "Hi, We invite you to click on the link below to make the payment: Title : Kervr…" at bounding box center [330, 248] width 148 height 29
drag, startPoint x: 350, startPoint y: 258, endPoint x: 260, endPoint y: 255, distance: 90.2
click at [260, 255] on textarea "Hi, We invite you to click on the link below to make the payment: Title : Kervr…" at bounding box center [330, 248] width 148 height 29
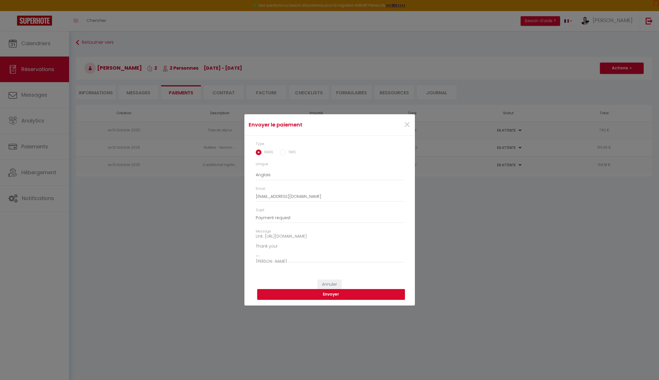
click at [327, 294] on button "Envoyer" at bounding box center [331, 294] width 148 height 11
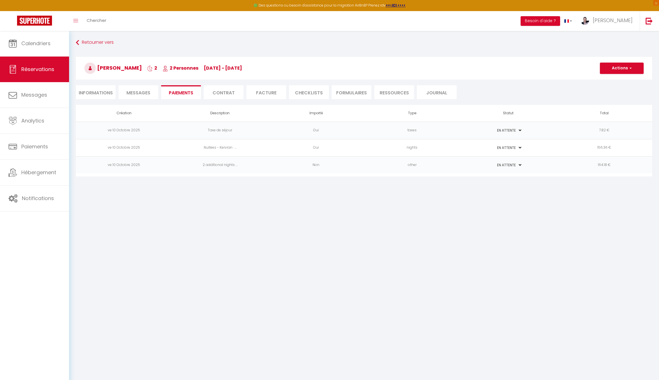
click at [508, 148] on select "PAYÉ EN ATTENTE" at bounding box center [508, 147] width 28 height 5
click at [504, 132] on select "PAYÉ EN ATTENTE" at bounding box center [508, 130] width 28 height 5
click at [434, 151] on td "nights" at bounding box center [412, 147] width 96 height 17
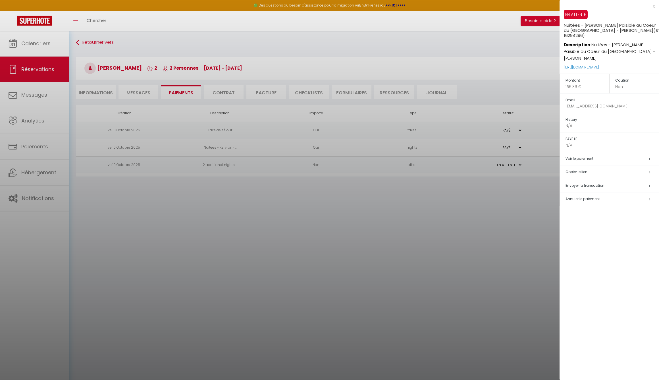
click at [447, 181] on div at bounding box center [329, 190] width 659 height 380
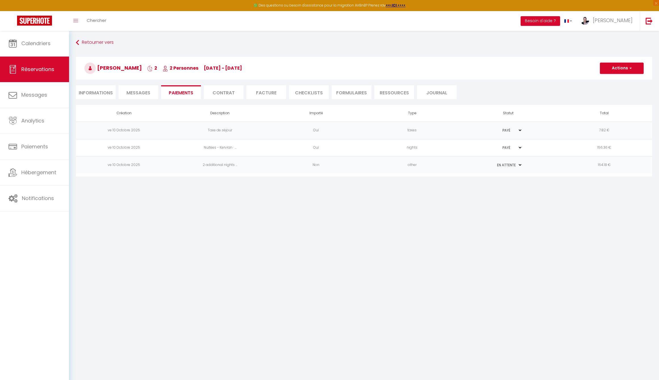
click at [622, 66] on button "Actions" at bounding box center [622, 68] width 44 height 11
click at [435, 131] on td "taxes" at bounding box center [412, 130] width 96 height 17
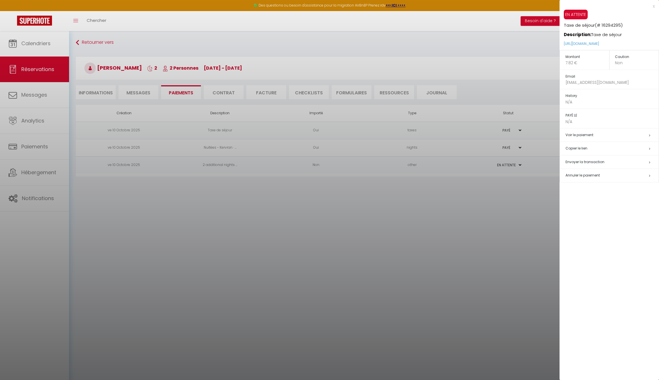
click at [592, 173] on span "Annuler le paiement" at bounding box center [583, 175] width 34 height 5
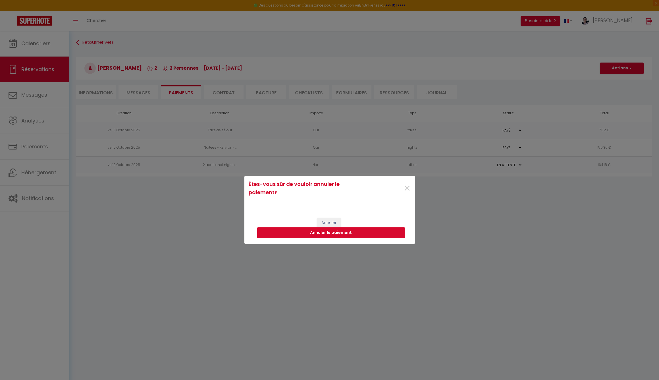
click at [304, 234] on button "Annuler le paiement" at bounding box center [331, 232] width 148 height 11
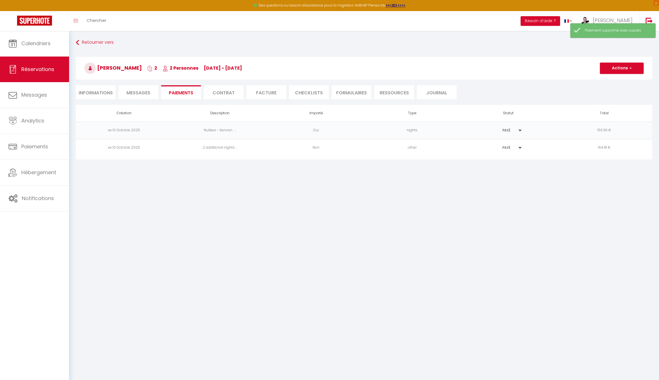
click at [578, 130] on td "156.36 €" at bounding box center [604, 130] width 96 height 17
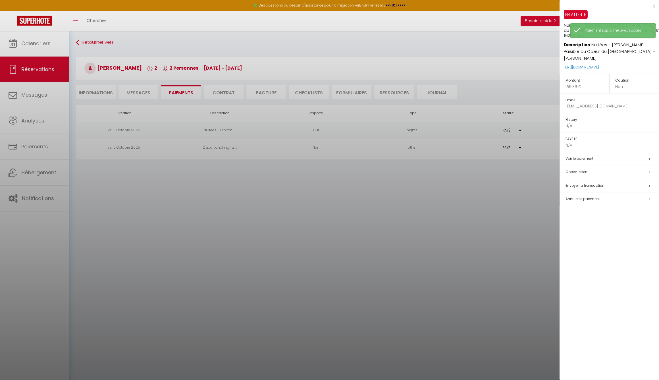
click at [579, 196] on span "Annuler le paiement" at bounding box center [583, 198] width 34 height 5
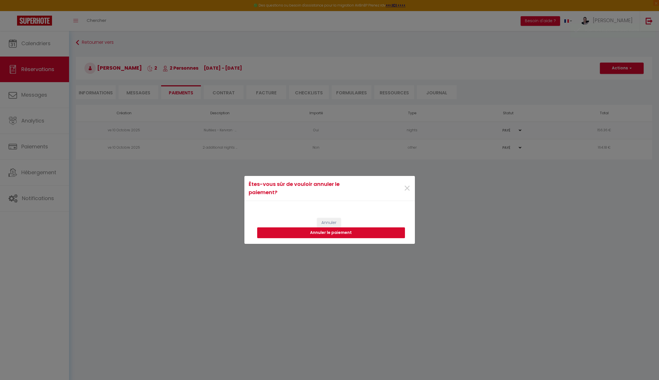
click at [369, 229] on button "Annuler le paiement" at bounding box center [331, 232] width 148 height 11
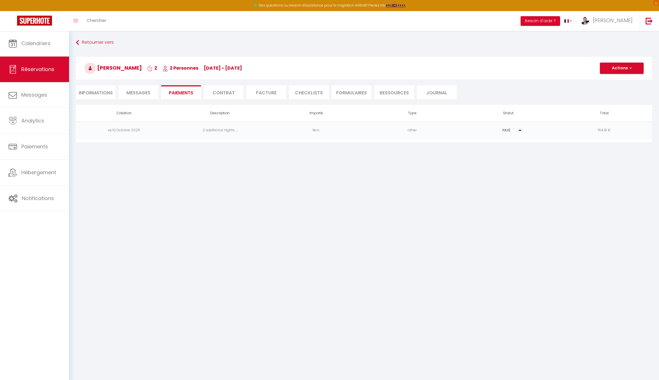
click at [620, 71] on button "Actions" at bounding box center [622, 68] width 44 height 11
click at [269, 93] on li "Facture" at bounding box center [266, 92] width 40 height 14
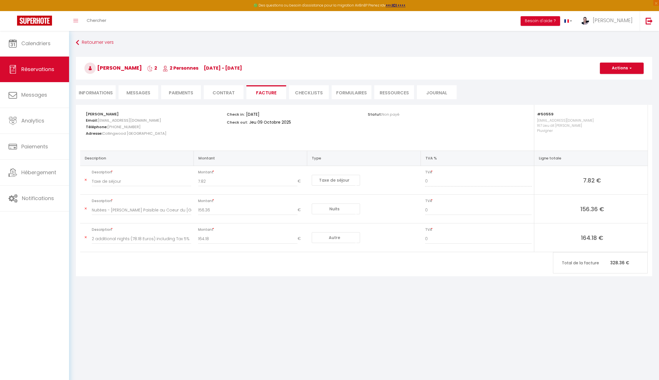
click at [86, 237] on icon at bounding box center [86, 237] width 2 height 3
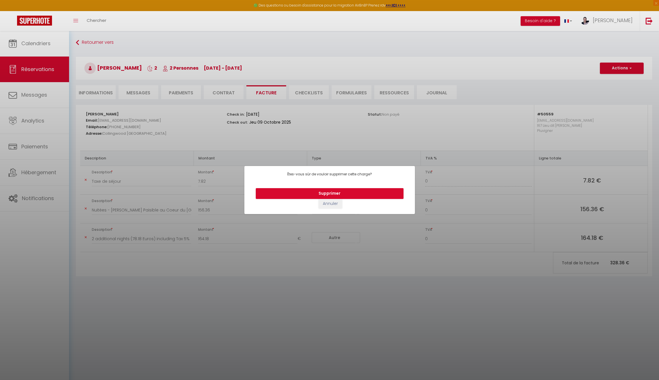
click at [334, 204] on button "Annuler" at bounding box center [331, 204] width 24 height 10
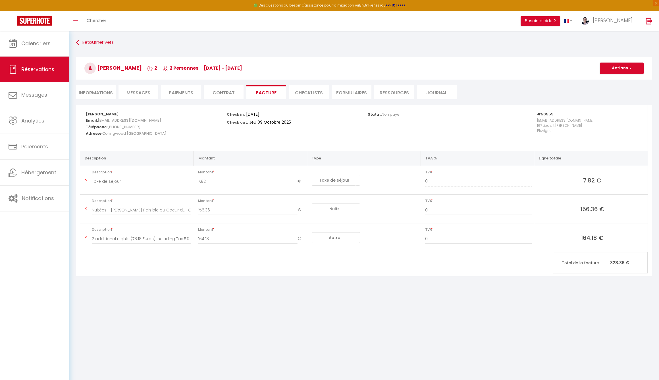
click at [86, 237] on icon at bounding box center [86, 237] width 2 height 3
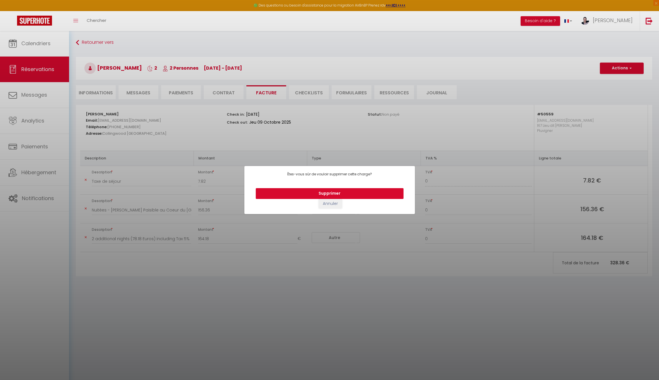
click at [317, 194] on button "Supprimer" at bounding box center [330, 193] width 148 height 11
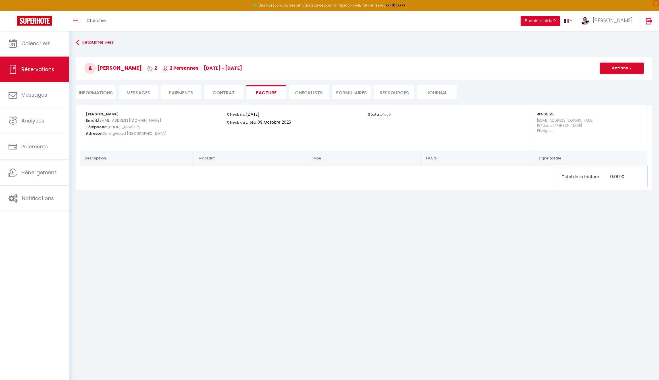
click at [621, 69] on button "Actions" at bounding box center [622, 68] width 44 height 11
click at [185, 92] on li "Paiements" at bounding box center [181, 92] width 40 height 14
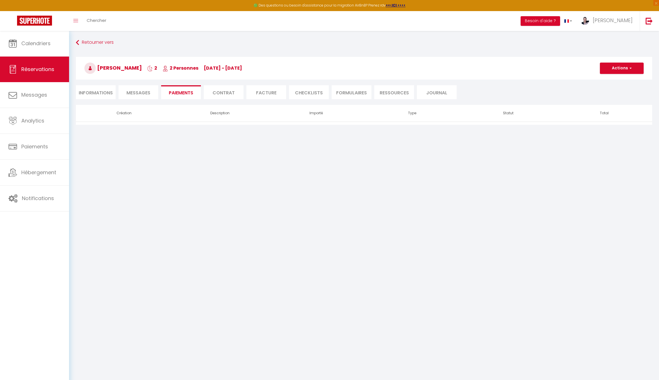
click at [146, 94] on span "Messages" at bounding box center [139, 93] width 24 height 7
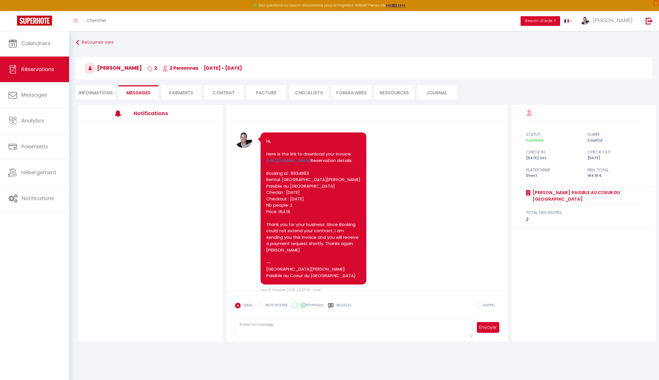
click at [186, 94] on li "Paiements" at bounding box center [181, 92] width 40 height 14
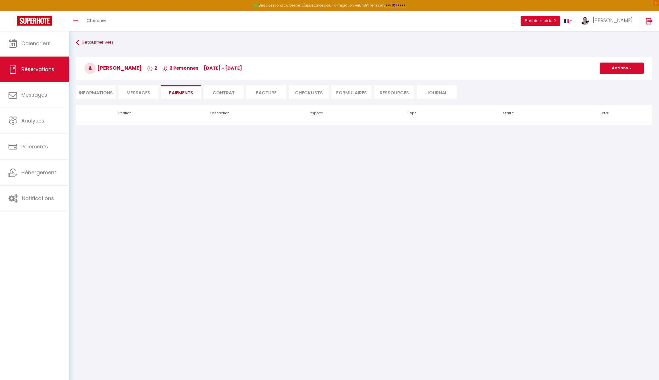
click at [625, 72] on button "Actions" at bounding box center [622, 68] width 44 height 11
click at [260, 93] on li "Facture" at bounding box center [266, 92] width 40 height 14
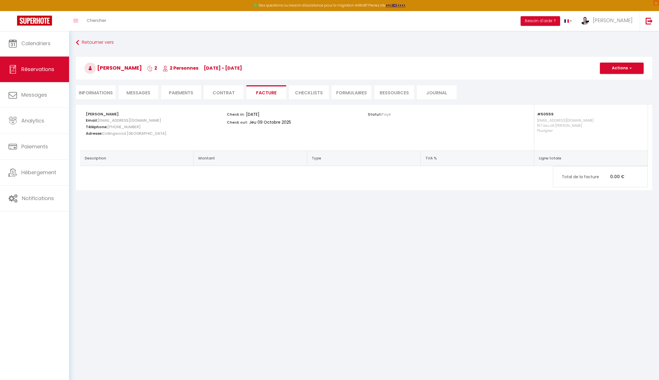
click at [614, 66] on button "Actions" at bounding box center [622, 68] width 44 height 11
click at [182, 92] on li "Paiements" at bounding box center [181, 92] width 40 height 14
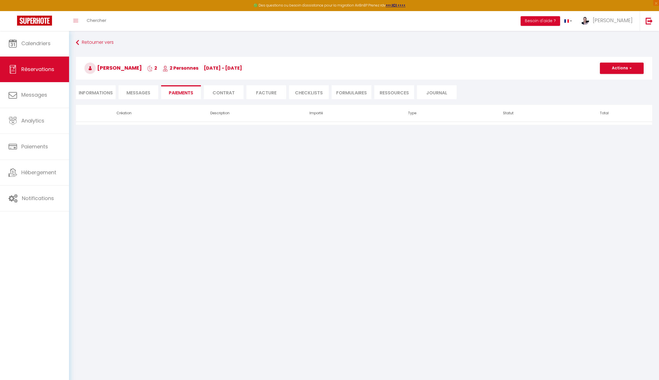
click at [625, 67] on button "Actions" at bounding box center [622, 68] width 44 height 11
click at [621, 81] on link "Encaisser un paiement" at bounding box center [629, 80] width 70 height 7
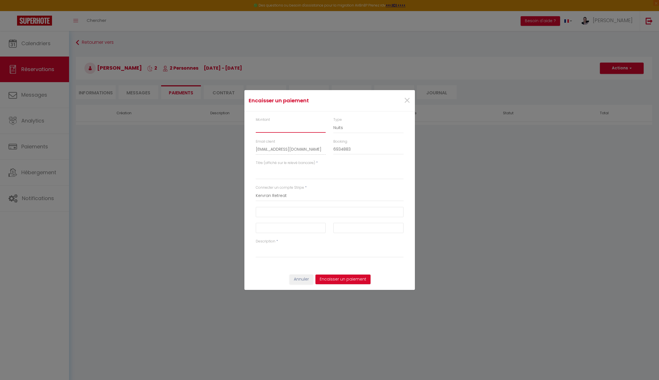
click at [283, 126] on input "Montant" at bounding box center [291, 128] width 70 height 10
click at [305, 281] on button "Annuler" at bounding box center [302, 280] width 24 height 10
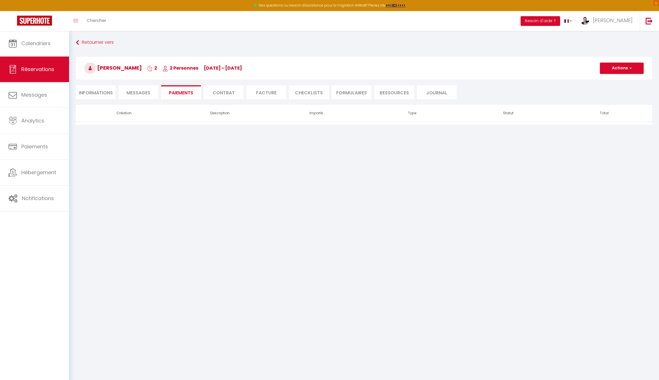
click at [264, 92] on li "Facture" at bounding box center [266, 92] width 40 height 14
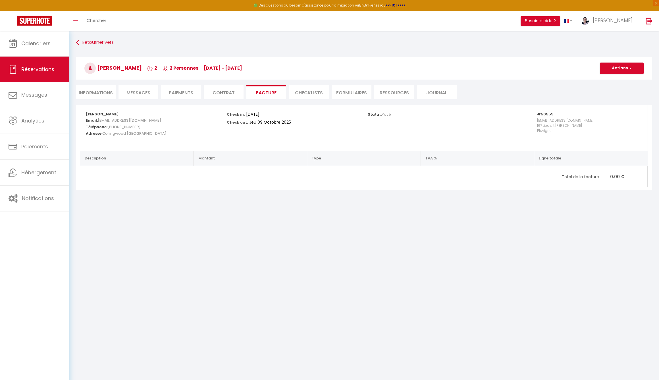
click at [387, 114] on span "Payé" at bounding box center [386, 114] width 9 height 5
click at [620, 71] on button "Actions" at bounding box center [622, 68] width 44 height 11
click at [101, 94] on li "Informations" at bounding box center [96, 92] width 40 height 14
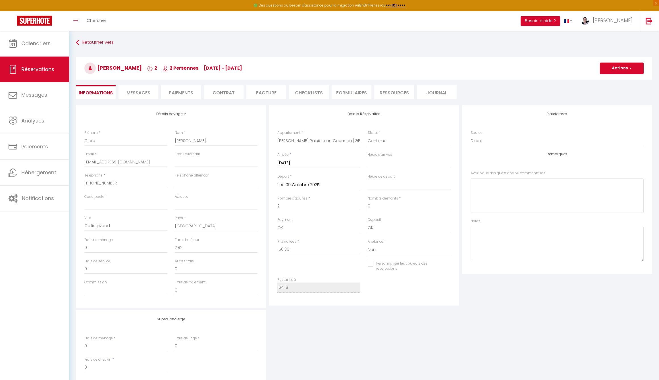
click at [620, 67] on button "Actions" at bounding box center [622, 68] width 44 height 11
click at [612, 80] on link "Enregistrer" at bounding box center [616, 80] width 45 height 7
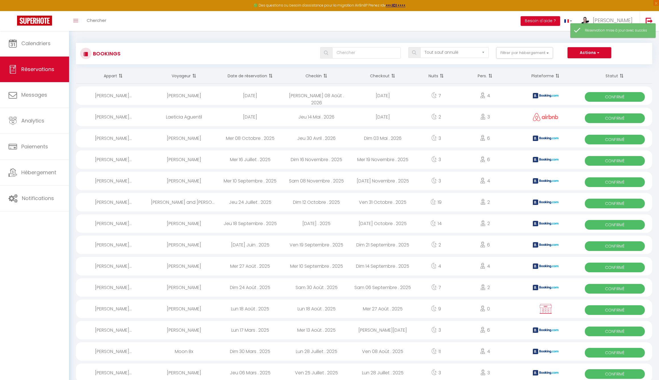
click at [29, 73] on link "Réservations" at bounding box center [34, 70] width 69 height 26
click at [28, 48] on link "Calendriers" at bounding box center [34, 44] width 69 height 26
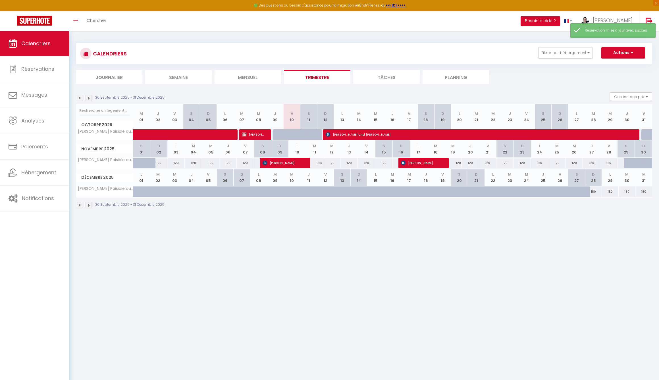
click at [257, 134] on span "Clare Allan" at bounding box center [253, 134] width 22 height 11
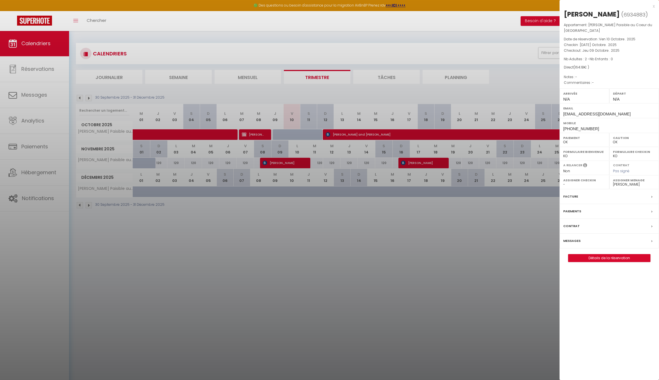
click at [572, 196] on label "Facture" at bounding box center [570, 197] width 15 height 6
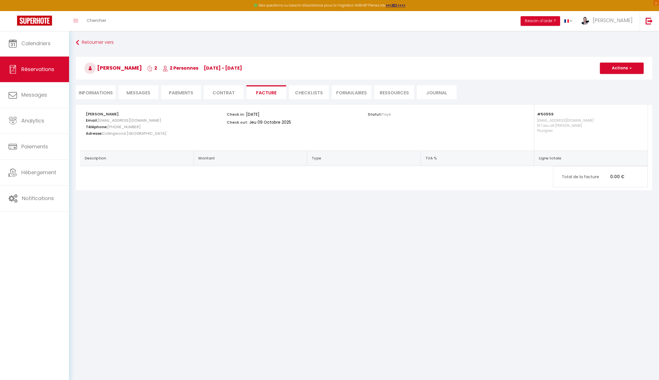
click at [169, 93] on li "Paiements" at bounding box center [181, 92] width 40 height 14
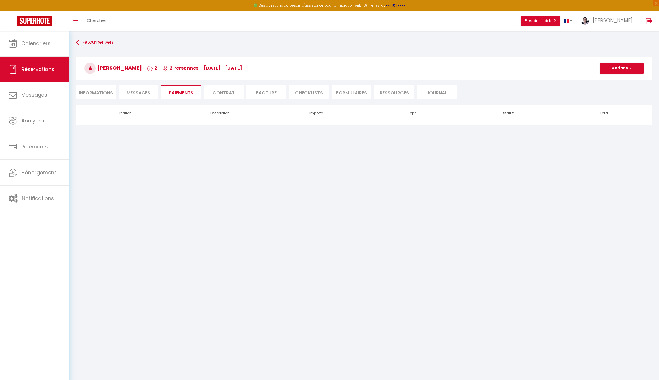
click at [613, 69] on button "Actions" at bounding box center [622, 68] width 44 height 11
click at [92, 92] on li "Informations" at bounding box center [96, 92] width 40 height 14
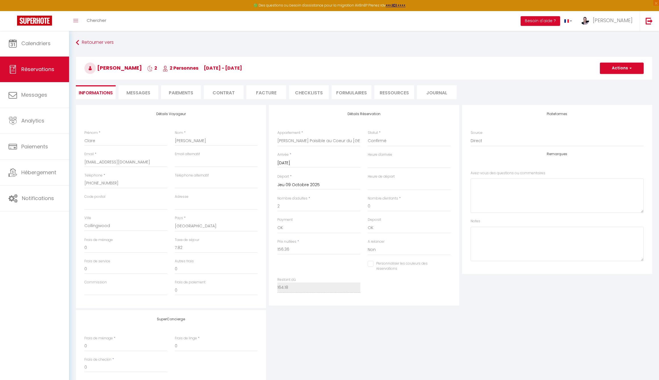
click at [616, 68] on button "Actions" at bounding box center [622, 68] width 44 height 11
click at [612, 81] on link "Enregistrer" at bounding box center [616, 80] width 45 height 7
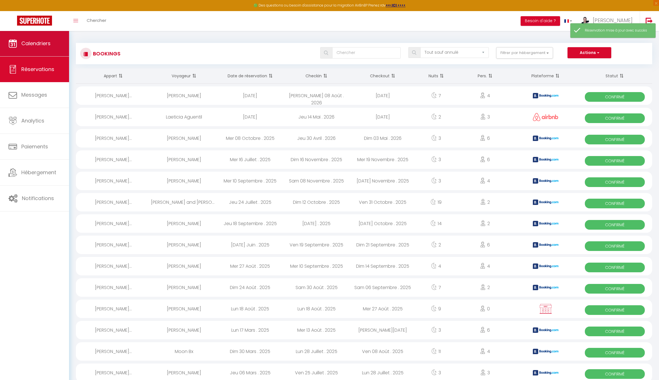
click at [33, 48] on link "Calendriers" at bounding box center [34, 44] width 69 height 26
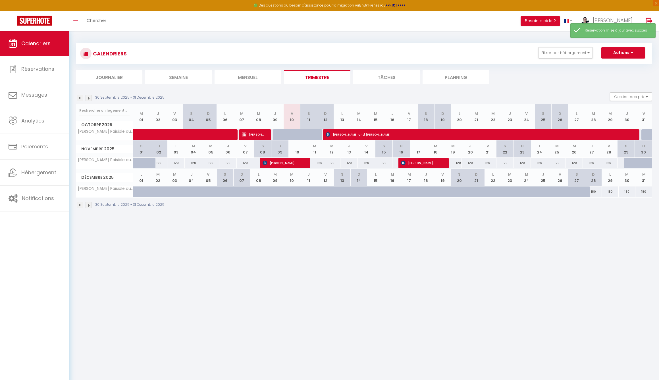
click at [254, 134] on span "Clare Allan" at bounding box center [253, 134] width 22 height 11
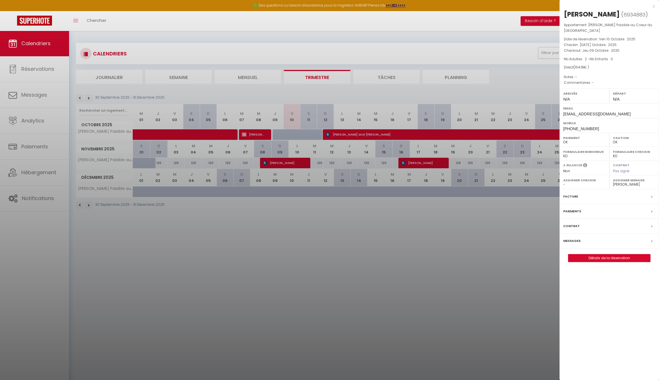
click at [573, 212] on label "Paiements" at bounding box center [572, 211] width 18 height 6
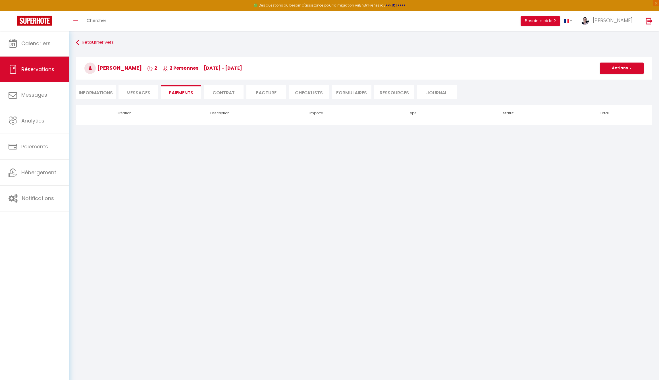
click at [624, 71] on button "Actions" at bounding box center [622, 68] width 44 height 11
click at [619, 96] on link "Créer nouveau lien paiement" at bounding box center [629, 95] width 70 height 7
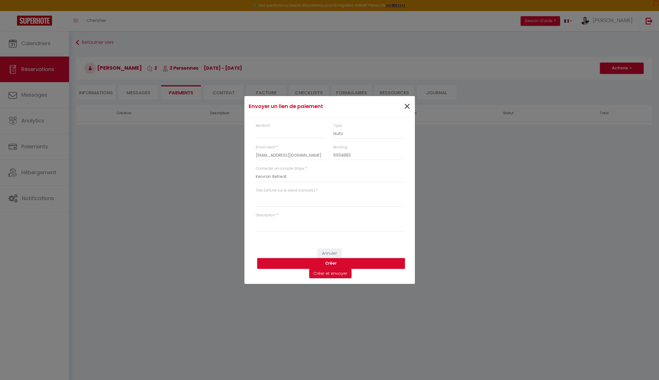
click at [409, 106] on span "×" at bounding box center [407, 106] width 7 height 17
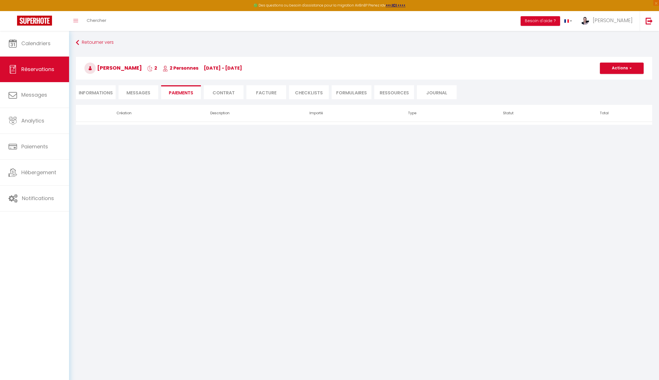
click at [102, 91] on li "Informations" at bounding box center [96, 92] width 40 height 14
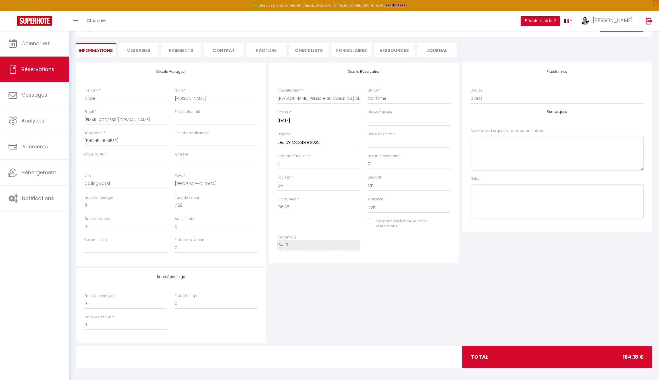
scroll to position [42, 0]
click at [531, 359] on div "total 164.18 €" at bounding box center [558, 357] width 190 height 22
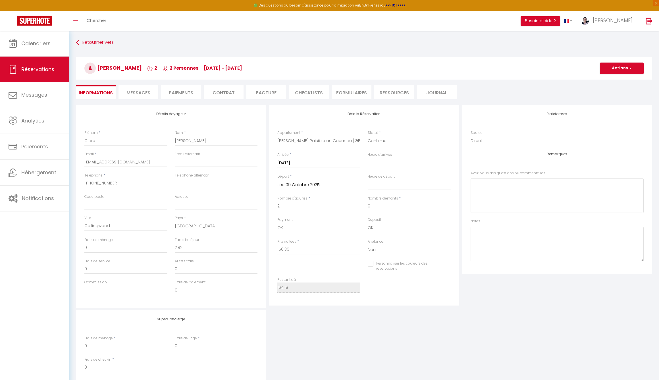
scroll to position [0, 0]
click at [624, 70] on button "Actions" at bounding box center [622, 68] width 44 height 11
click at [612, 80] on link "Enregistrer" at bounding box center [616, 80] width 45 height 7
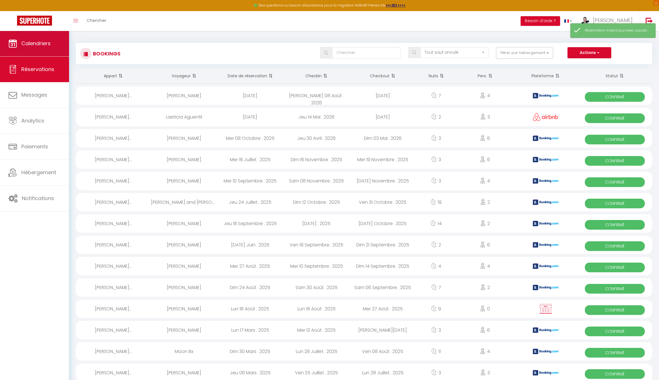
click at [29, 45] on span "Calendriers" at bounding box center [35, 43] width 29 height 7
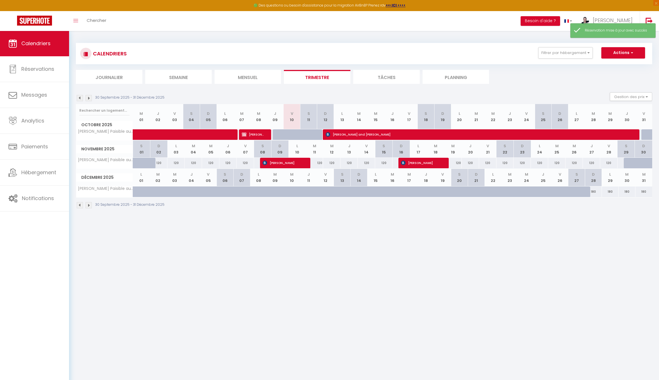
click at [255, 135] on span "Clare Allan" at bounding box center [253, 134] width 22 height 11
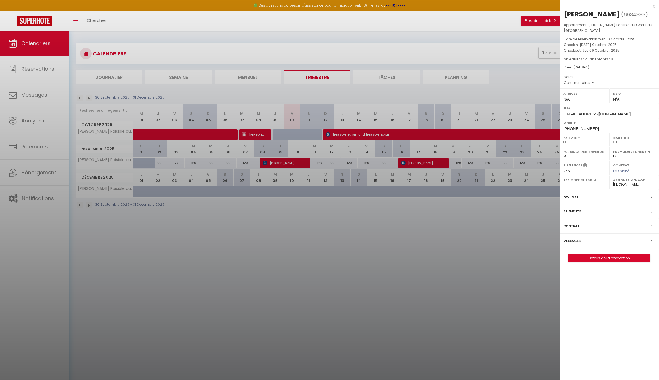
click at [572, 194] on label "Facture" at bounding box center [570, 197] width 15 height 6
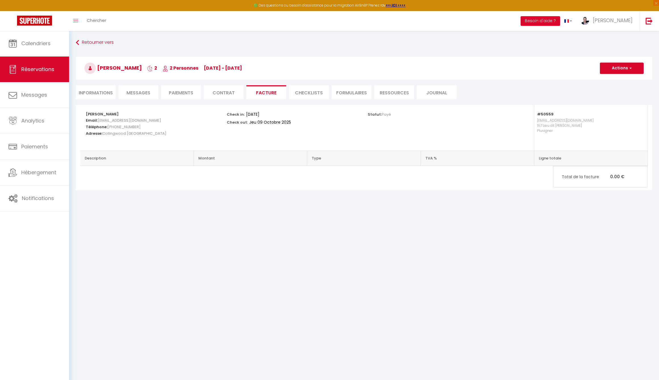
click at [619, 64] on button "Actions" at bounding box center [622, 68] width 44 height 11
click at [610, 87] on link "Aperçu et éditer" at bounding box center [618, 87] width 48 height 7
click at [547, 113] on strong "#50559" at bounding box center [545, 113] width 16 height 5
click at [442, 93] on li "Journal" at bounding box center [437, 92] width 40 height 14
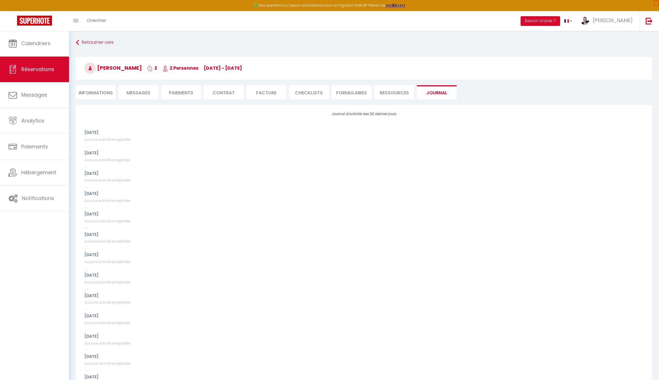
click at [391, 92] on li "Ressources" at bounding box center [394, 92] width 40 height 14
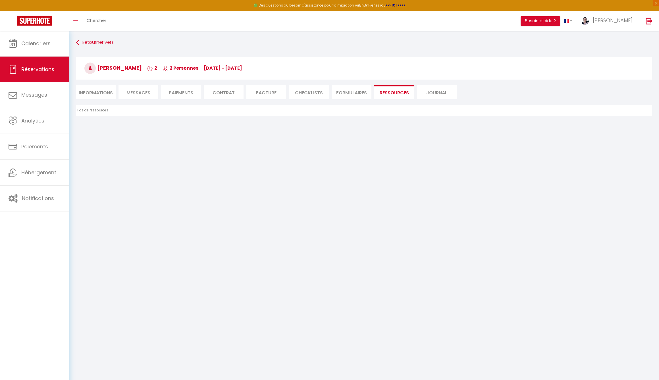
click at [345, 91] on li "FORMULAIRES" at bounding box center [352, 92] width 40 height 14
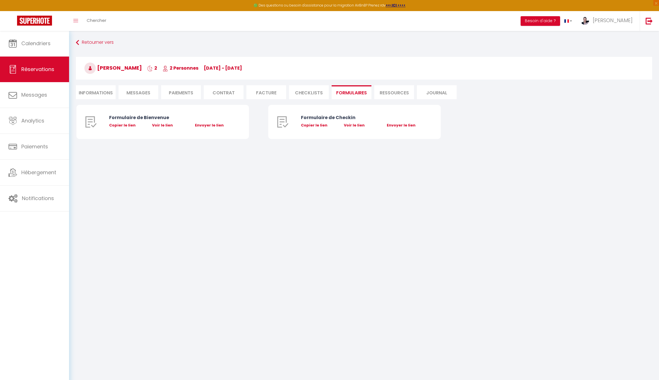
click at [317, 92] on li "CHECKLISTS" at bounding box center [309, 92] width 40 height 14
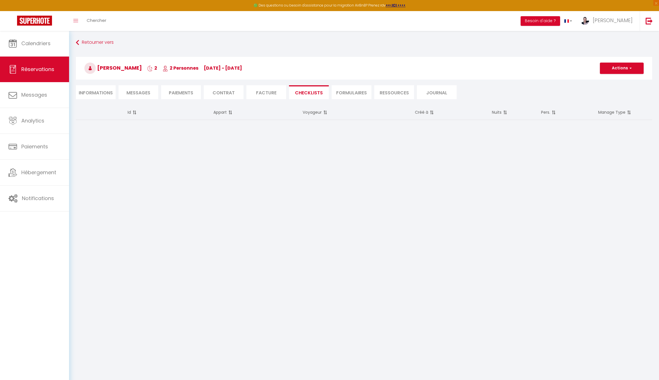
click at [277, 91] on li "Facture" at bounding box center [266, 92] width 40 height 14
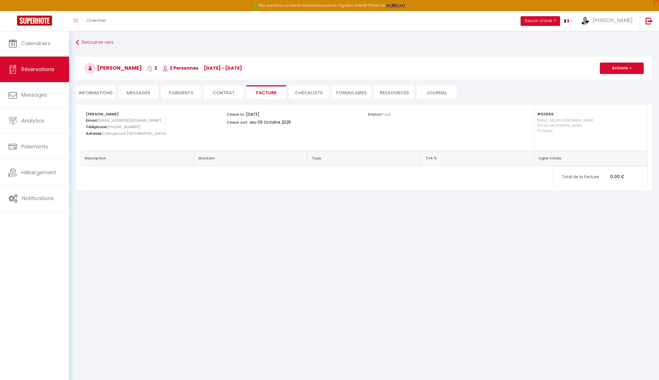
click at [219, 87] on li "Contrat" at bounding box center [224, 92] width 40 height 14
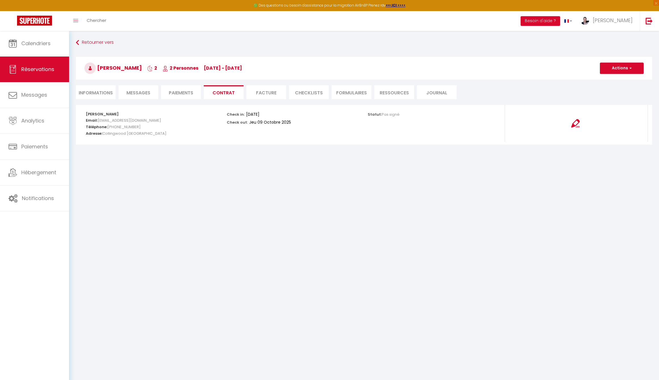
click at [135, 91] on span "Messages" at bounding box center [139, 93] width 24 height 7
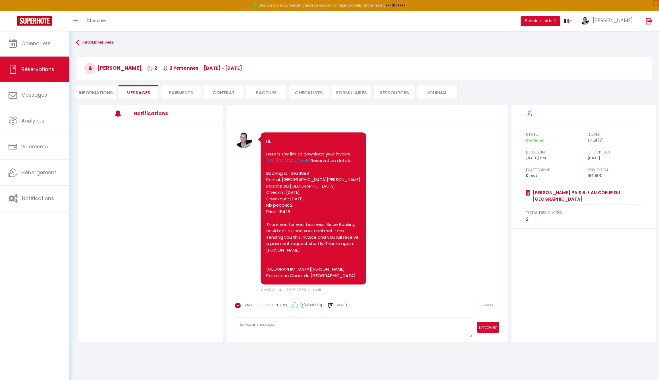
click at [181, 94] on li "Paiements" at bounding box center [181, 92] width 40 height 14
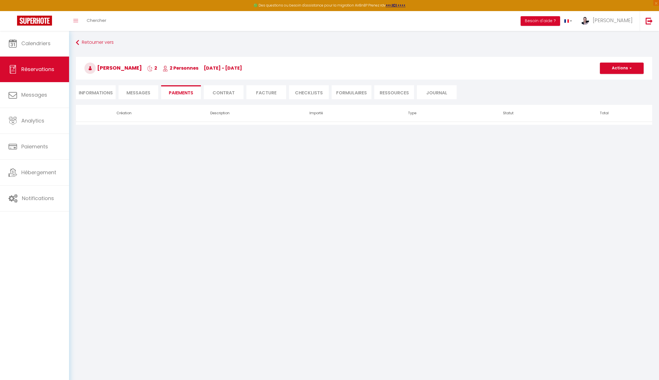
click at [224, 94] on li "Contrat" at bounding box center [224, 92] width 40 height 14
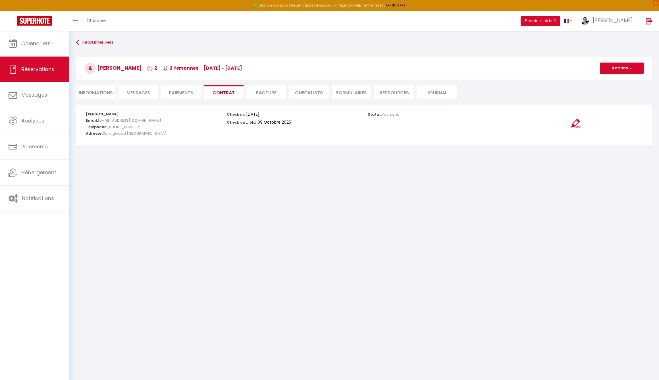
click at [264, 94] on li "Facture" at bounding box center [266, 92] width 40 height 14
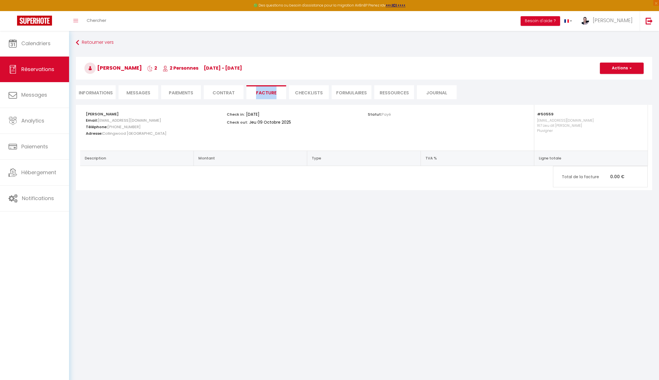
click at [620, 69] on button "Actions" at bounding box center [622, 68] width 44 height 11
click at [179, 93] on li "Paiements" at bounding box center [181, 92] width 40 height 14
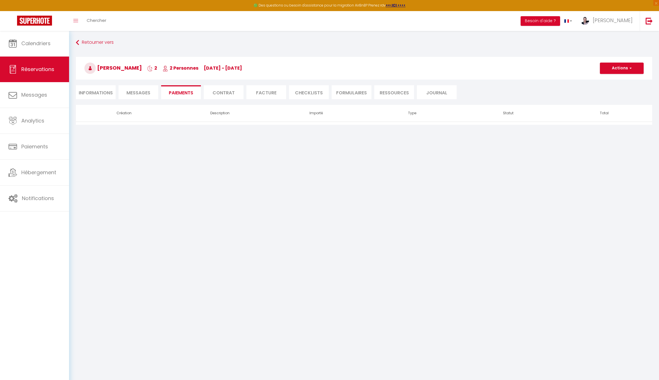
click at [616, 67] on button "Actions" at bounding box center [622, 68] width 44 height 11
click at [614, 110] on link "Envoyer un paiement global" at bounding box center [629, 110] width 70 height 7
click at [616, 68] on button "Actions" at bounding box center [622, 68] width 44 height 11
click at [613, 96] on link "Créer nouveau lien paiement" at bounding box center [629, 95] width 70 height 7
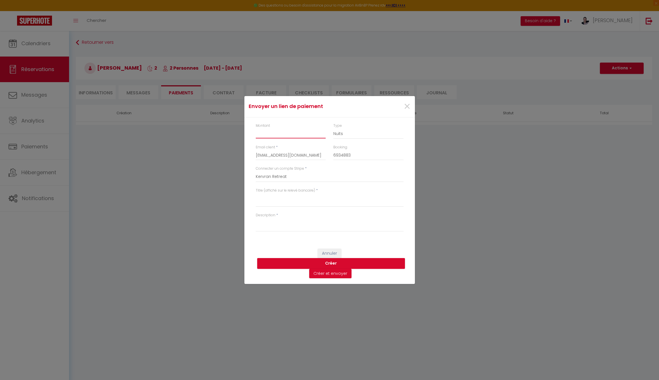
click at [277, 133] on input "Montant" at bounding box center [291, 133] width 70 height 10
click at [268, 202] on textarea "Titre (affiché sur le relevé bancaire)" at bounding box center [330, 200] width 148 height 14
click at [272, 229] on textarea "Description" at bounding box center [330, 225] width 148 height 14
click at [337, 264] on button "Créer" at bounding box center [331, 263] width 148 height 11
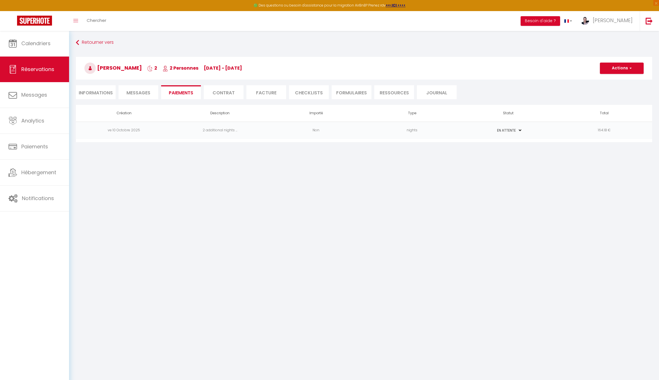
click at [606, 131] on td "164.18 €" at bounding box center [604, 130] width 96 height 17
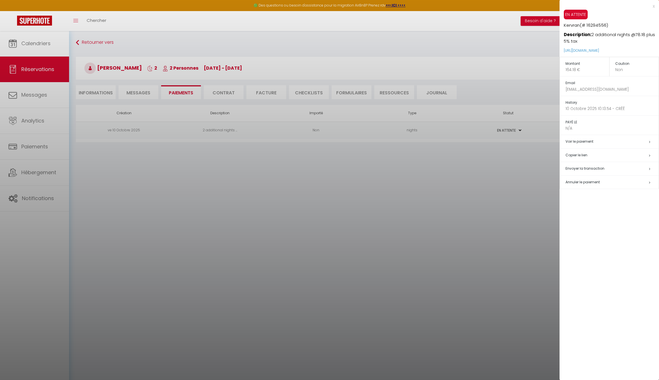
click at [583, 141] on link "Voir le paiement" at bounding box center [580, 141] width 28 height 5
click at [549, 128] on div at bounding box center [329, 190] width 659 height 380
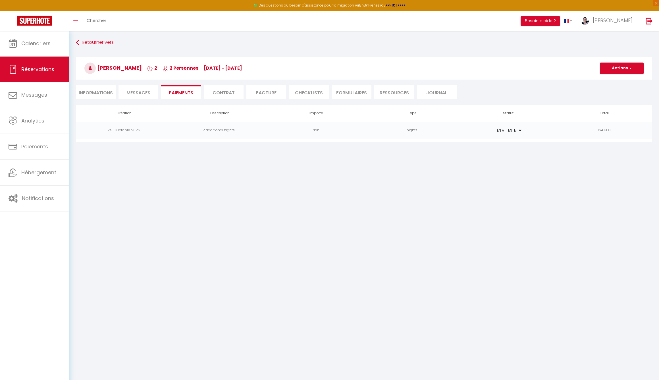
click at [255, 92] on li "Facture" at bounding box center [266, 92] width 40 height 14
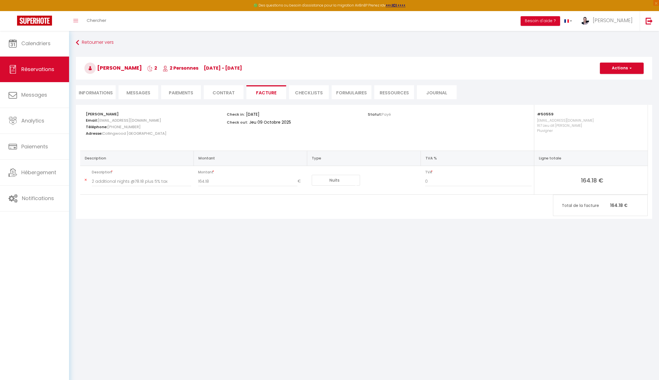
click at [187, 92] on li "Paiements" at bounding box center [181, 92] width 40 height 14
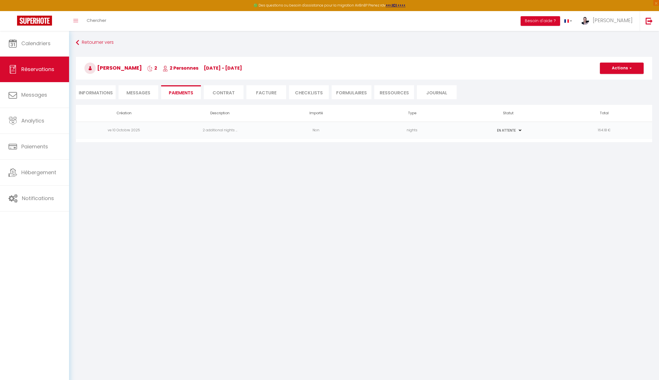
click at [575, 133] on td "164.18 €" at bounding box center [604, 130] width 96 height 17
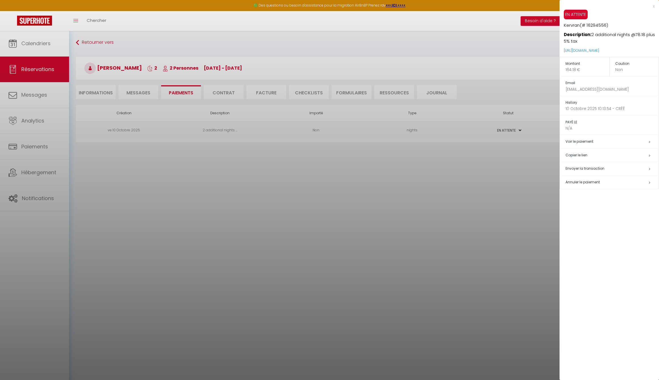
click at [582, 181] on span "Annuler le paiement" at bounding box center [583, 182] width 34 height 5
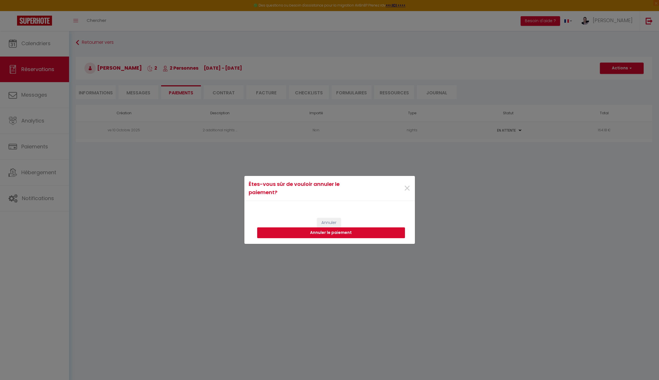
click at [347, 232] on button "Annuler le paiement" at bounding box center [331, 232] width 148 height 11
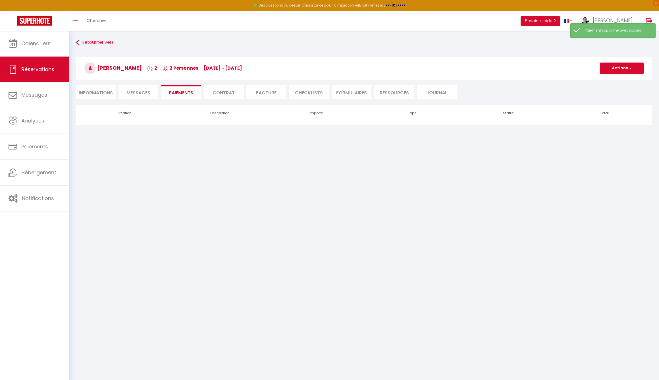
click at [618, 69] on button "Actions" at bounding box center [622, 68] width 44 height 11
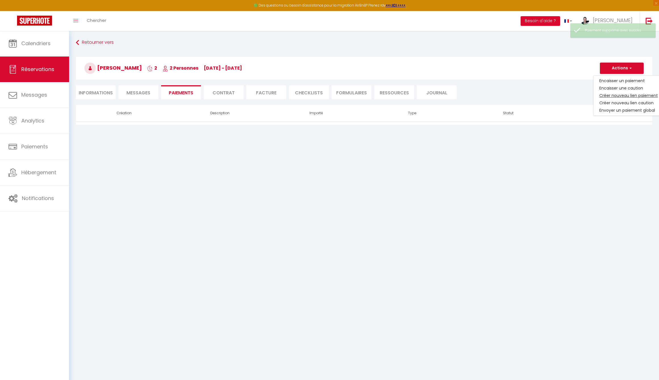
click at [616, 96] on link "Créer nouveau lien paiement" at bounding box center [629, 95] width 70 height 7
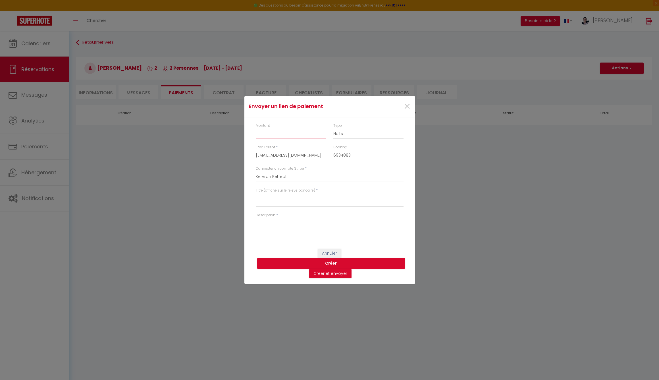
click at [286, 132] on input "Montant" at bounding box center [291, 133] width 70 height 10
click at [265, 201] on textarea "Titre (affiché sur le relevé bancaire)" at bounding box center [330, 200] width 148 height 14
click at [276, 229] on textarea "Description" at bounding box center [330, 225] width 148 height 14
click at [333, 262] on button "Créer" at bounding box center [331, 263] width 148 height 11
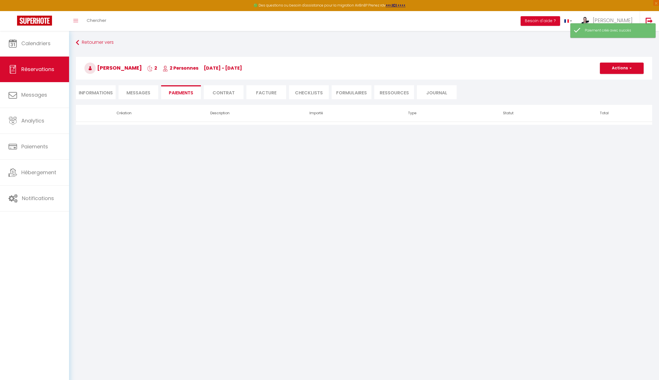
click at [621, 67] on button "Actions" at bounding box center [622, 68] width 44 height 11
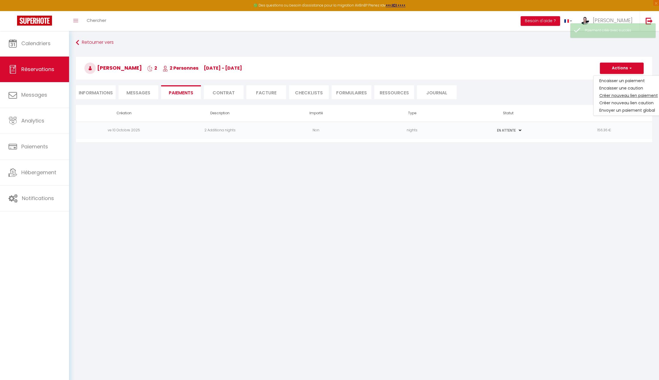
click at [619, 95] on link "Créer nouveau lien paiement" at bounding box center [629, 95] width 70 height 7
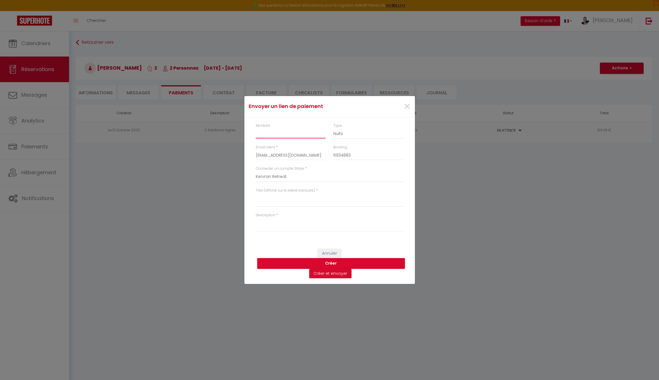
click at [286, 135] on input "Montant" at bounding box center [291, 133] width 70 height 10
click at [298, 130] on input "Montant" at bounding box center [291, 133] width 70 height 10
click at [286, 134] on input "Montant" at bounding box center [291, 133] width 70 height 10
click at [268, 200] on textarea "Titre (affiché sur le relevé bancaire)" at bounding box center [330, 200] width 148 height 14
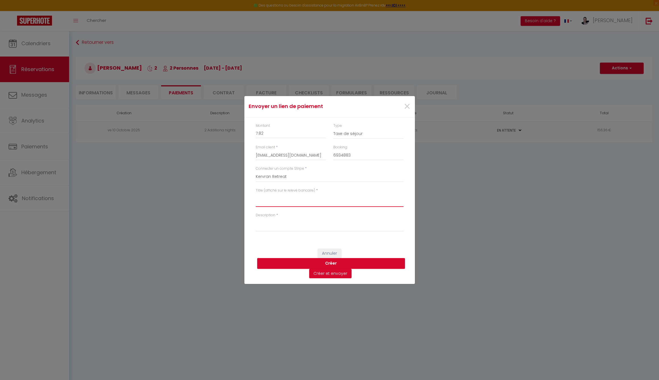
click at [263, 202] on textarea "Titre (affiché sur le relevé bancaire)" at bounding box center [330, 200] width 148 height 14
click at [277, 224] on textarea "Description" at bounding box center [330, 225] width 148 height 14
click at [328, 262] on button "Créer" at bounding box center [331, 263] width 148 height 11
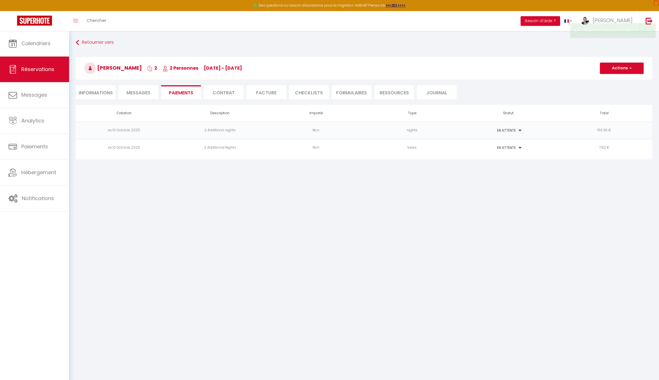
click at [554, 146] on td "PAYÉ EN ATTENTE" at bounding box center [508, 147] width 96 height 17
click at [552, 149] on td "PAYÉ EN ATTENTE" at bounding box center [508, 147] width 96 height 17
click at [625, 68] on button "Actions" at bounding box center [622, 68] width 44 height 11
click at [264, 95] on li "Facture" at bounding box center [266, 92] width 40 height 14
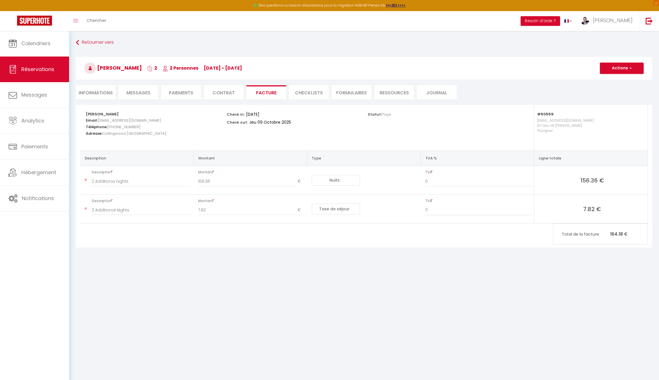
click at [618, 65] on button "Actions" at bounding box center [622, 68] width 44 height 11
click at [613, 103] on link "Copier le lien" at bounding box center [618, 102] width 48 height 7
click at [183, 90] on li "Paiements" at bounding box center [181, 92] width 40 height 14
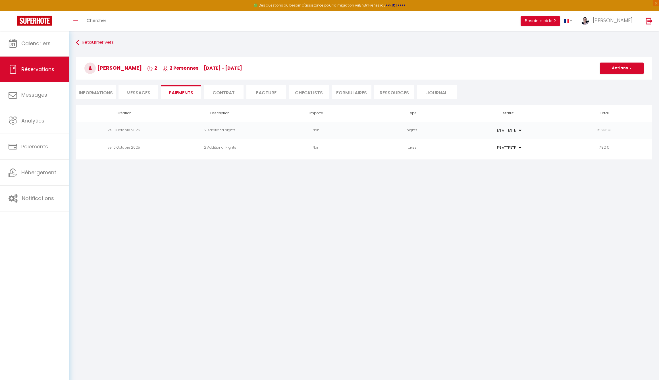
click at [615, 69] on button "Actions" at bounding box center [622, 68] width 44 height 11
click at [273, 97] on li "Facture" at bounding box center [266, 92] width 40 height 14
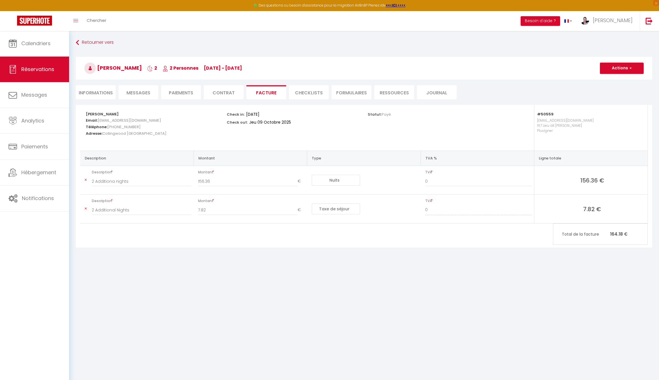
click at [624, 70] on button "Actions" at bounding box center [622, 68] width 44 height 11
click at [614, 80] on link "Enregistrer" at bounding box center [618, 80] width 48 height 7
click at [617, 69] on button "Actions" at bounding box center [622, 68] width 44 height 11
click at [615, 88] on link "Aperçu et éditer" at bounding box center [618, 87] width 48 height 7
click at [186, 92] on li "Paiements" at bounding box center [181, 92] width 40 height 14
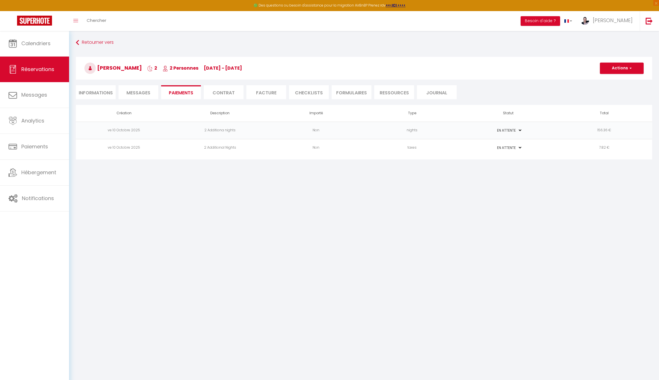
click at [617, 67] on button "Actions" at bounding box center [622, 68] width 44 height 11
click at [622, 81] on link "Encaisser un paiement" at bounding box center [629, 80] width 70 height 7
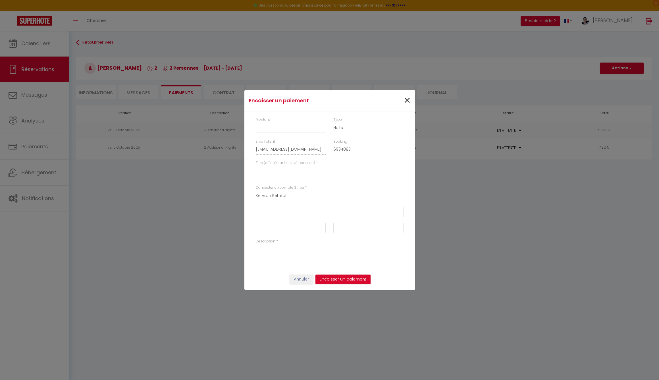
click at [408, 103] on span "×" at bounding box center [407, 100] width 7 height 17
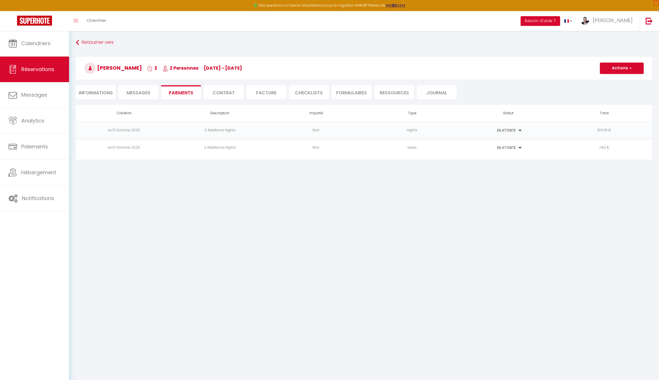
click at [626, 70] on button "Actions" at bounding box center [622, 68] width 44 height 11
click at [620, 110] on link "Envoyer un paiement global" at bounding box center [629, 110] width 70 height 7
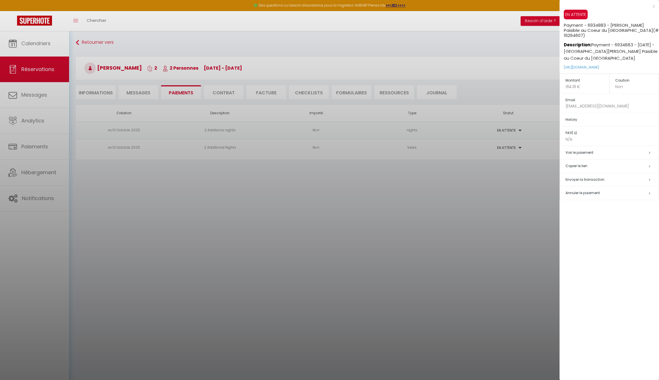
click at [581, 165] on h5 "Copier le lien" at bounding box center [612, 166] width 93 height 7
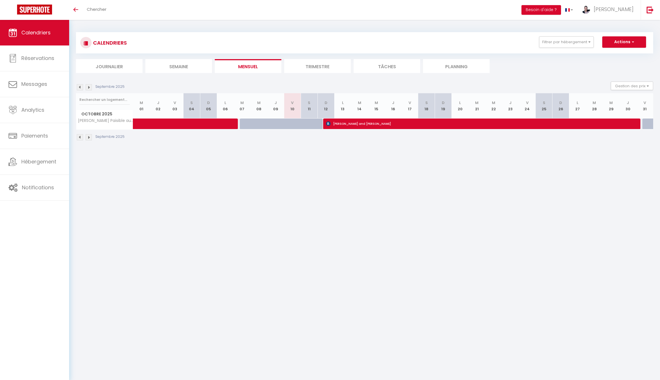
select select
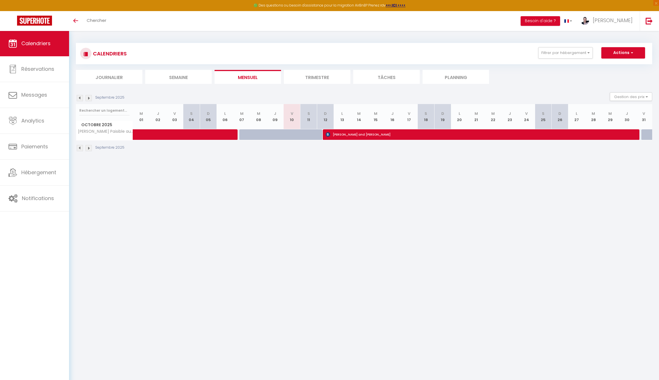
click at [183, 135] on span at bounding box center [181, 134] width 78 height 11
select select "OK"
select select "1"
select select "0"
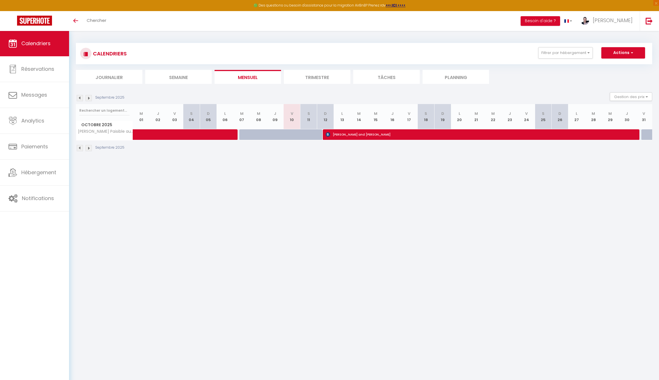
select select "1"
select select
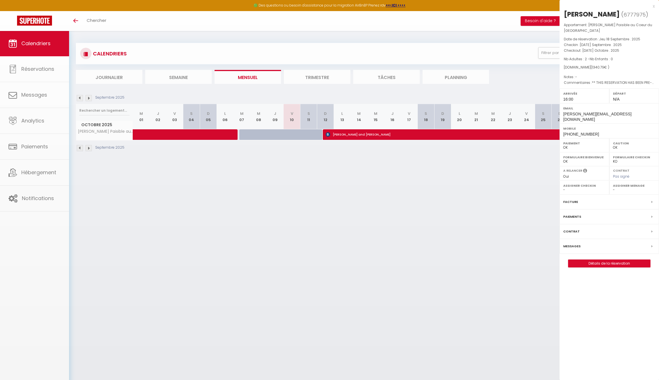
select select "34245"
select select "48630"
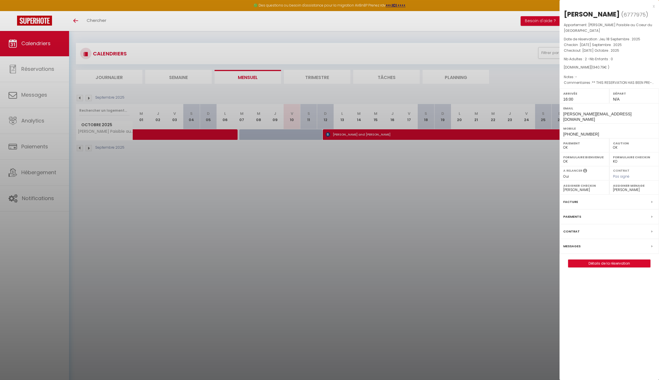
click at [608, 260] on link "Détails de la réservation" at bounding box center [610, 263] width 82 height 7
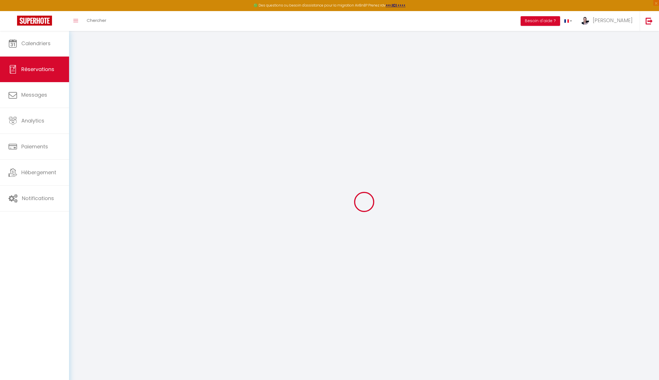
type input "Clare"
type input "[PERSON_NAME]"
type input "callan.556018@guest.booking.com"
type input "claireacton@icloud.com"
type input "+6421301809"
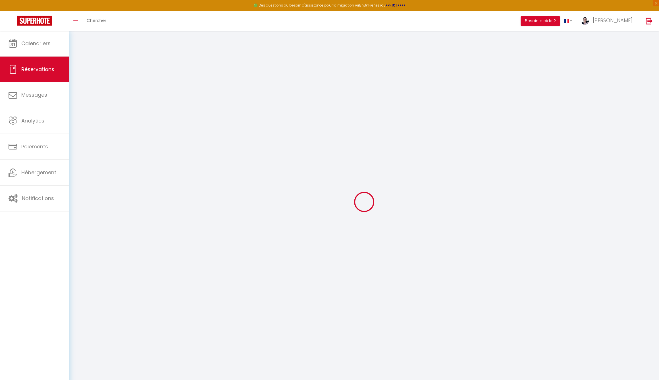
type input "+6421301809"
type input "29B Washington St"
type input "Collingwood"
select select "NZ"
type input "191.54"
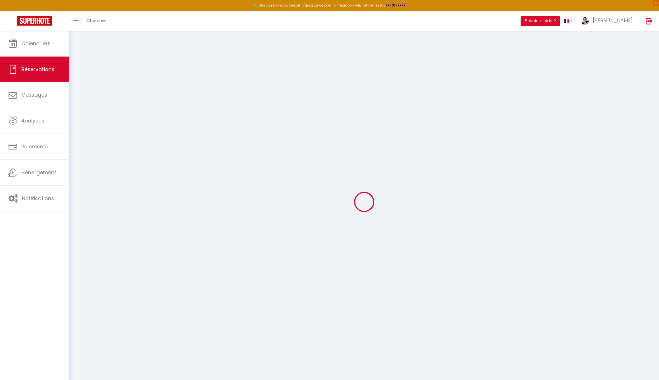
type input "18.77"
select select "50559"
select select "1"
select select
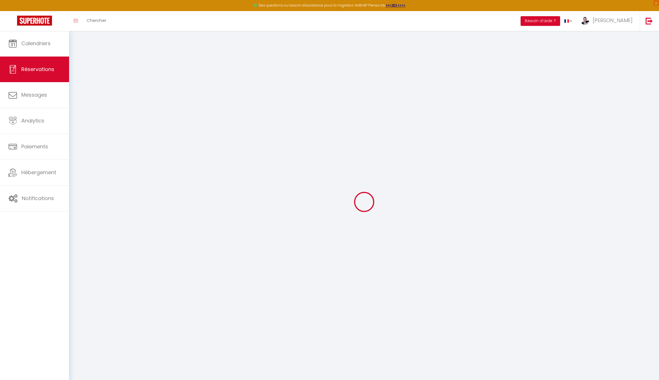
type input "2"
select select "12"
select select "15"
type input "1276.94"
checkbox input "false"
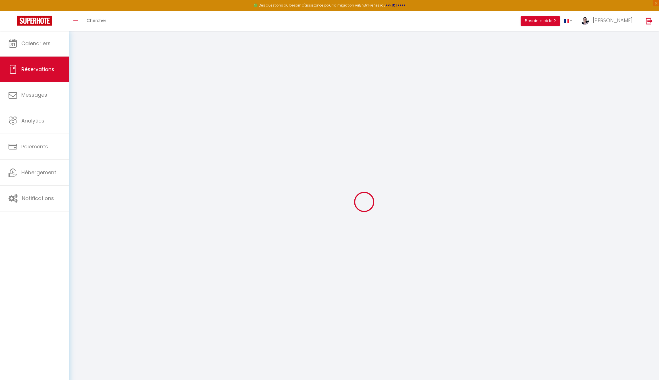
type input "0"
select select "2"
type input "0"
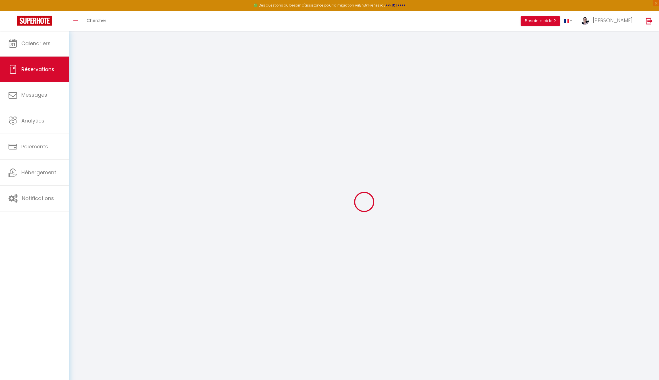
select select
checkbox input "false"
select select
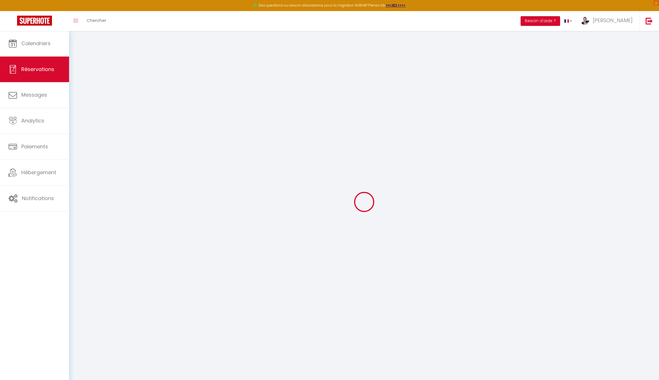
checkbox input "false"
select select
checkbox input "false"
select select
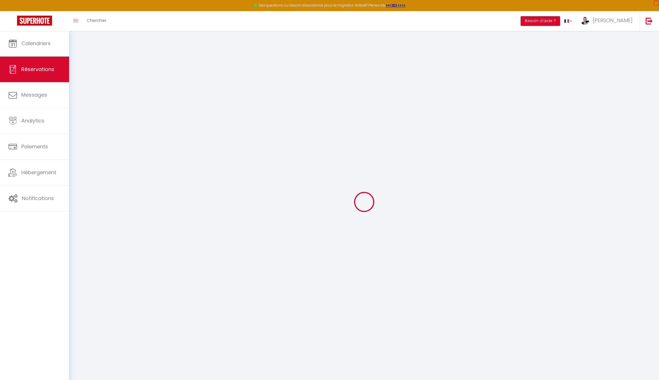
select select
checkbox input "false"
type commentaires0 "** THIS RESERVATION HAS BEEN PRE-PAID ** BOOKING NOTE : Payment charge is EUR 1…"
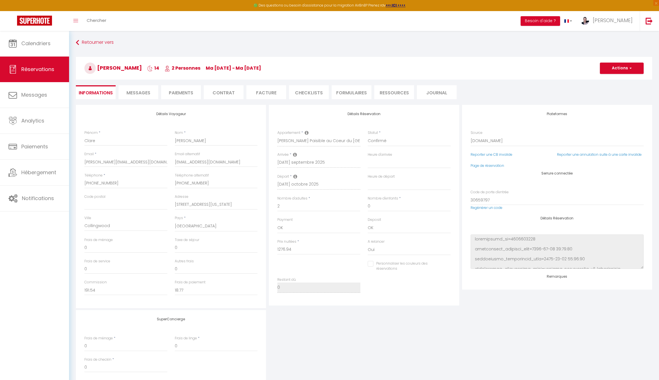
type input "63.85"
select select
checkbox input "false"
select select "16:00"
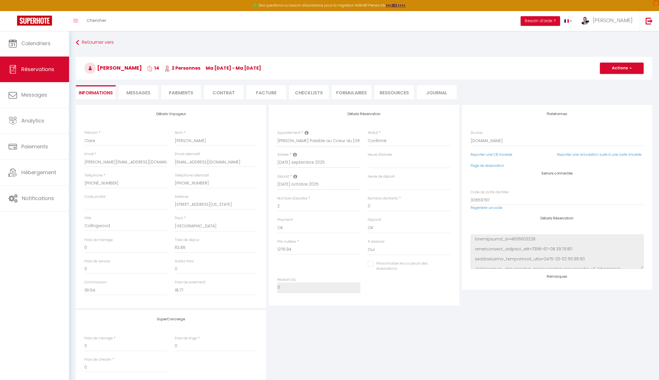
select select
click at [188, 161] on input "claireacton@icloud.com" at bounding box center [216, 162] width 83 height 10
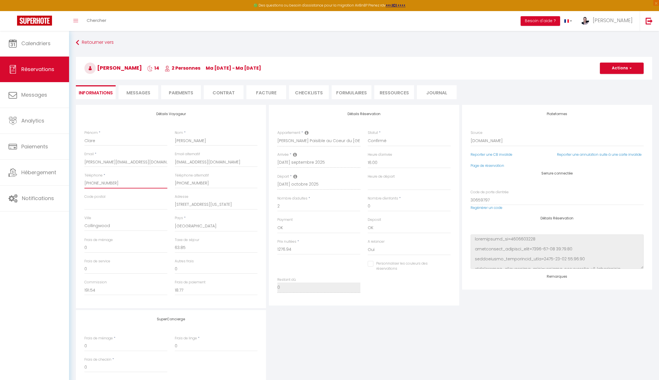
click at [97, 182] on input "+6421301809" at bounding box center [125, 183] width 83 height 10
click at [98, 224] on input "Collingwood" at bounding box center [125, 226] width 83 height 10
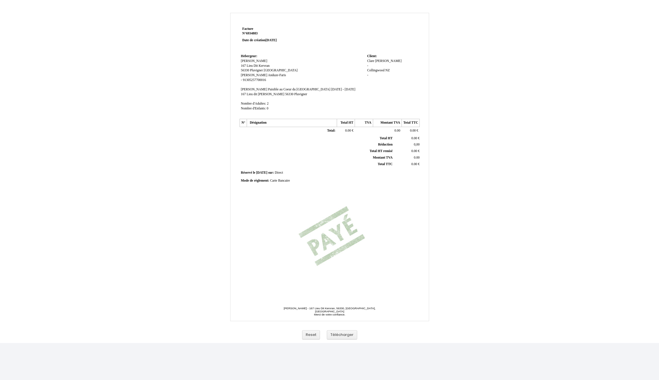
click at [345, 217] on div "Facture Facture N° 6934883 6934883 Date de création [DATE] [GEOGRAPHIC_DATA]: H…" at bounding box center [330, 159] width 182 height 269
click at [309, 335] on button "Reset" at bounding box center [311, 334] width 18 height 9
